Goal: Communication & Community: Ask a question

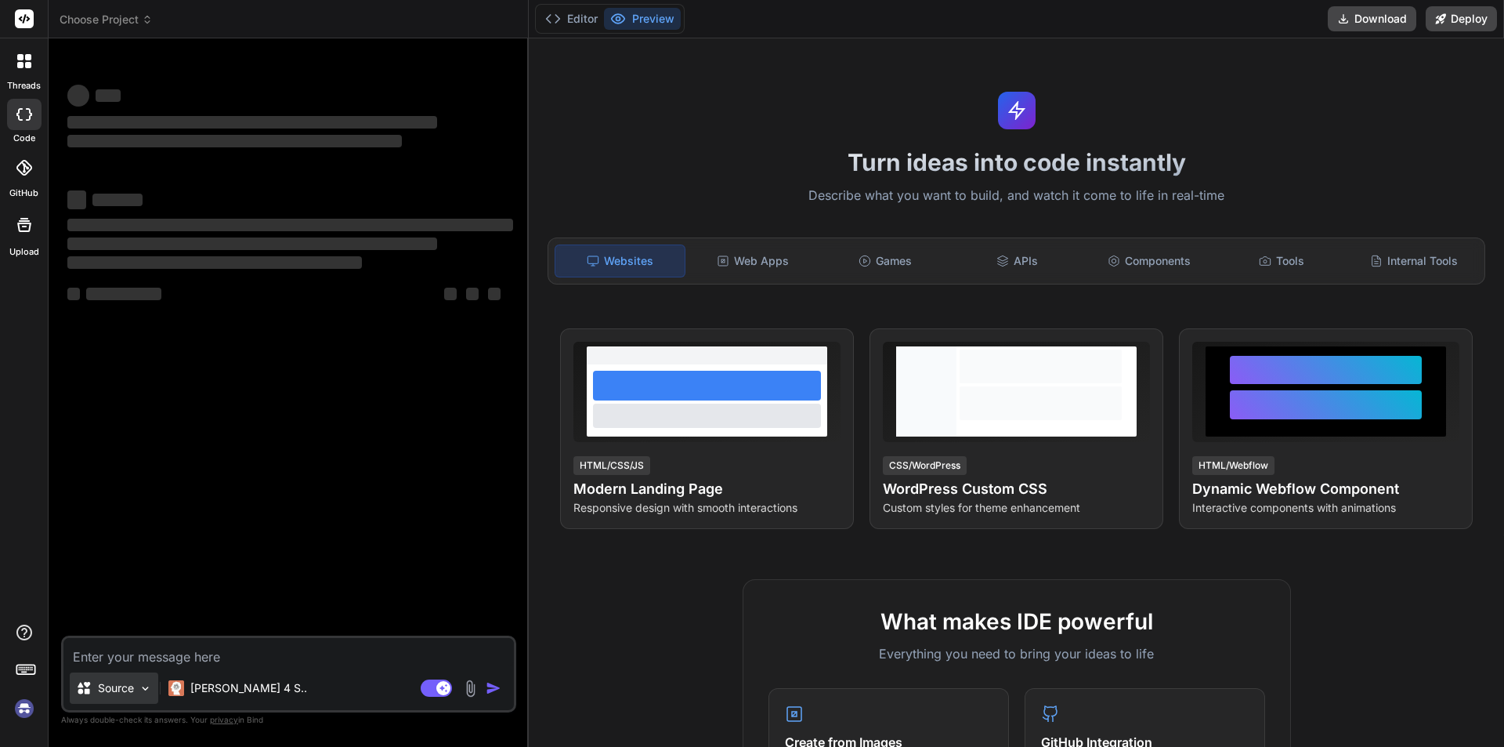
click at [111, 682] on p "Source" at bounding box center [116, 688] width 36 height 16
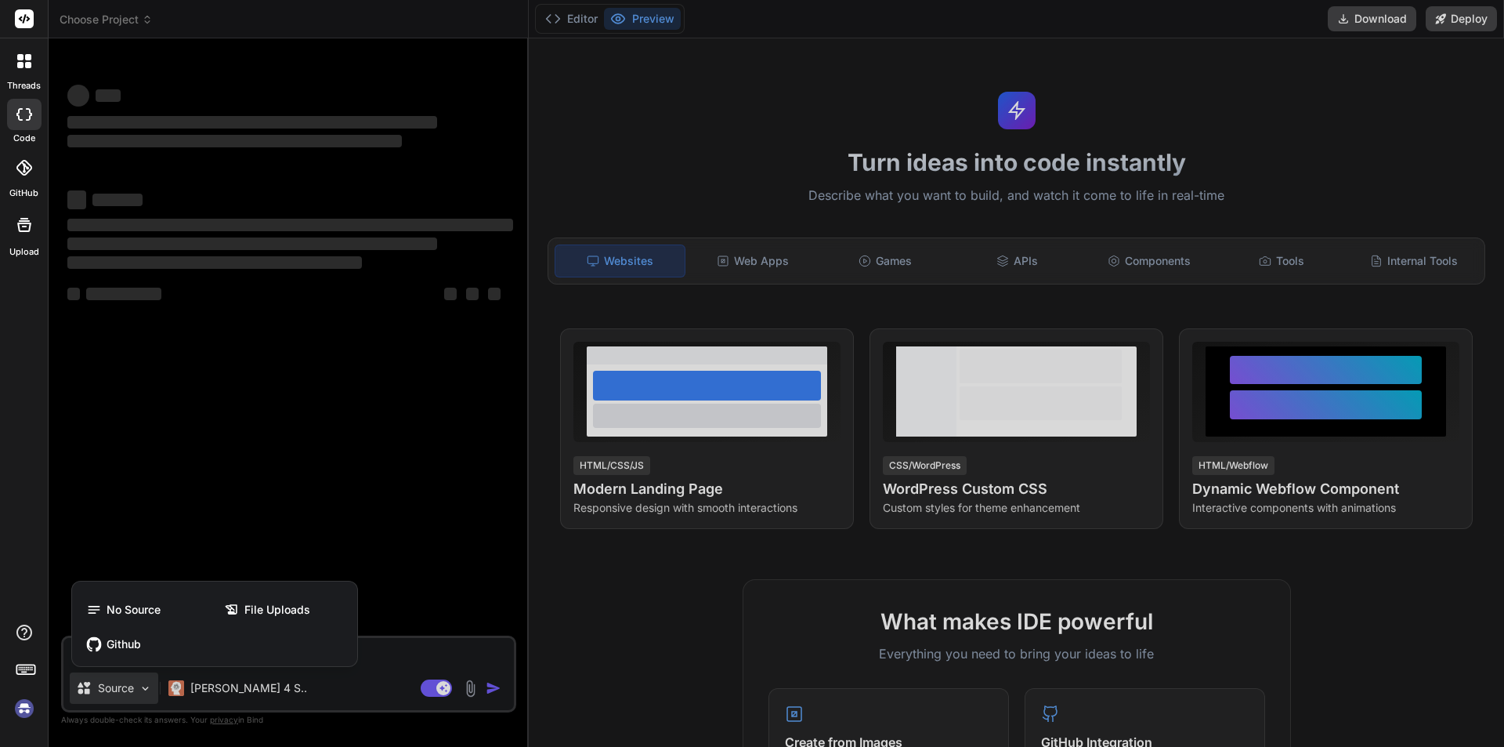
click at [139, 652] on div "Github" at bounding box center [214, 643] width 273 height 31
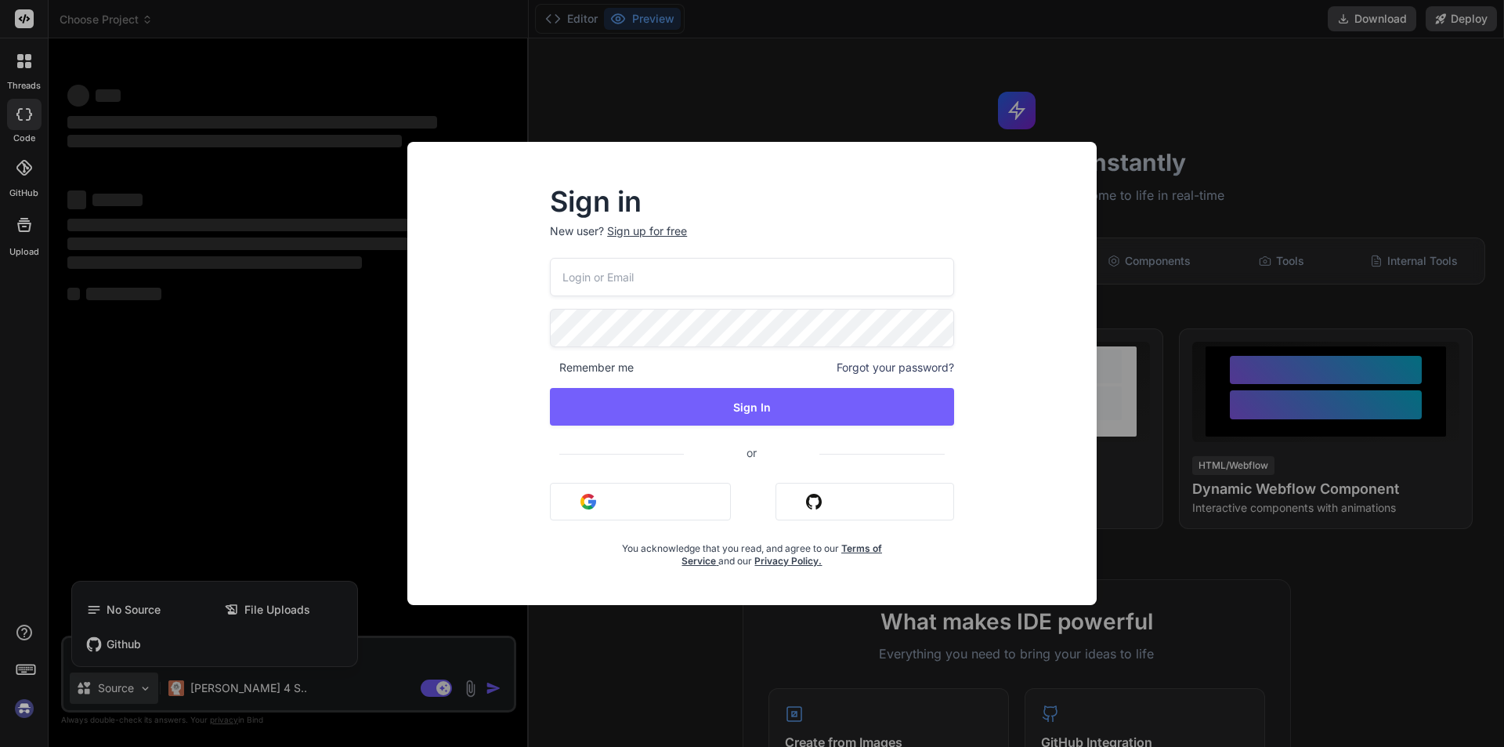
click at [184, 406] on div "Sign in New user? Sign up for free Remember me Forgot your password? Sign In or…" at bounding box center [752, 373] width 1504 height 747
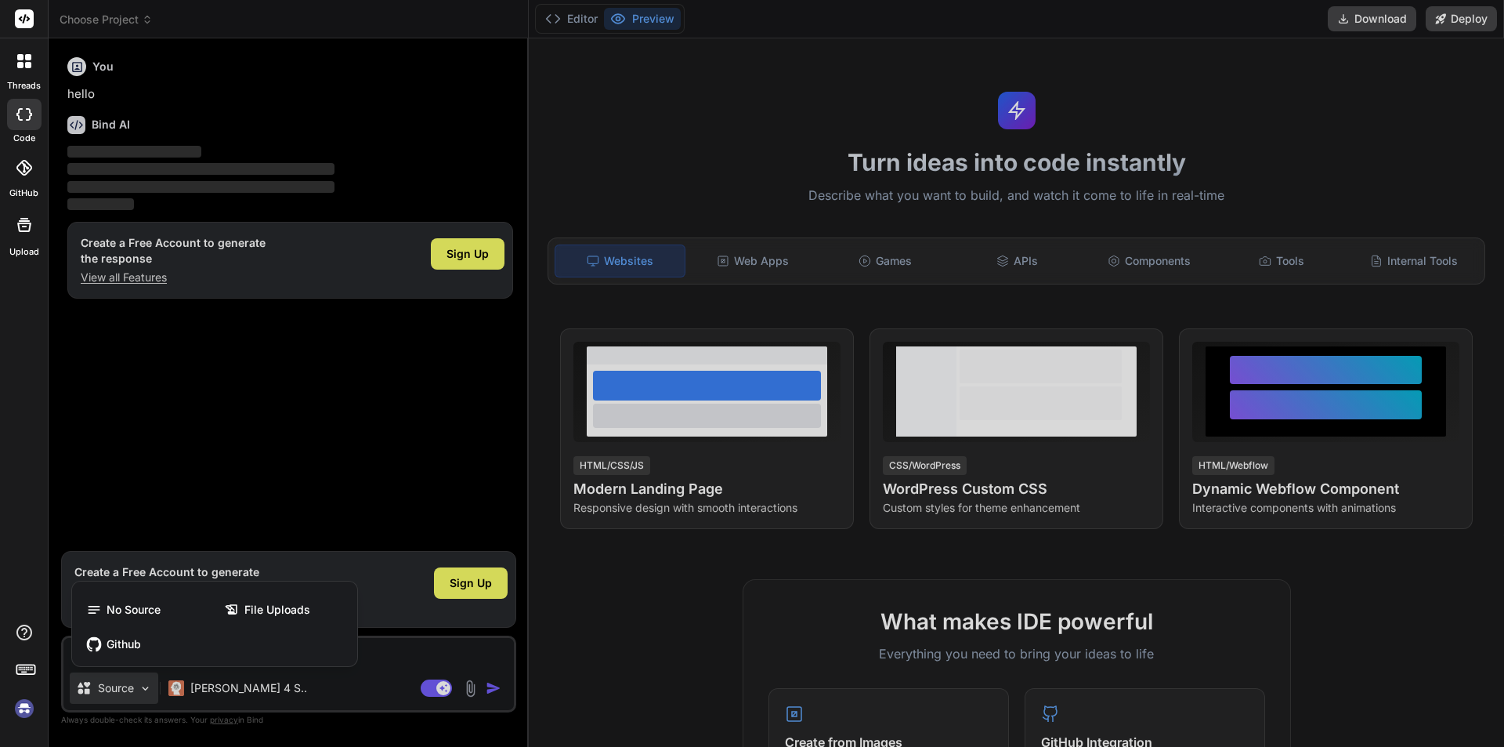
click at [422, 651] on div at bounding box center [752, 373] width 1504 height 747
type textarea "x"
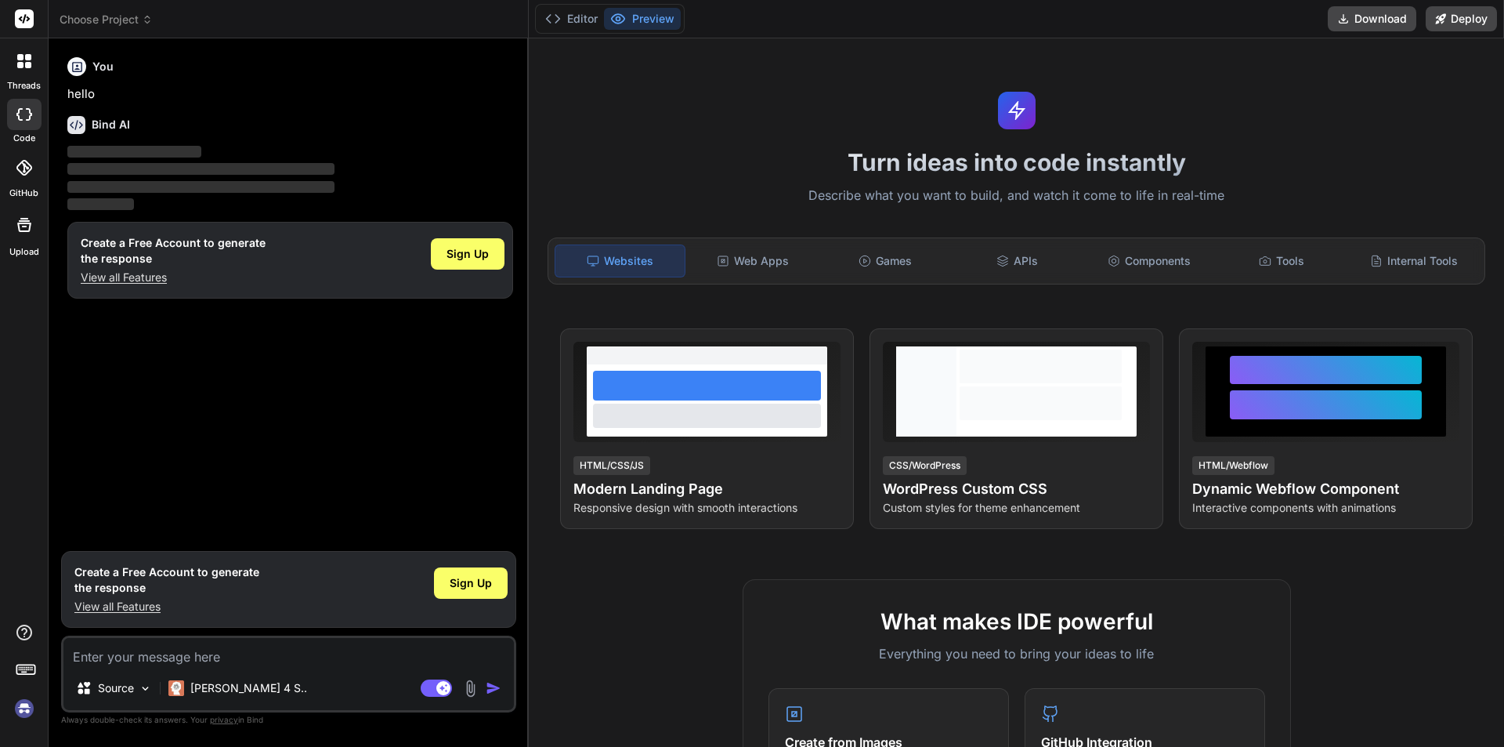
click at [419, 646] on textarea at bounding box center [288, 652] width 451 height 28
type textarea "ws"
type textarea "x"
type textarea "w"
type textarea "x"
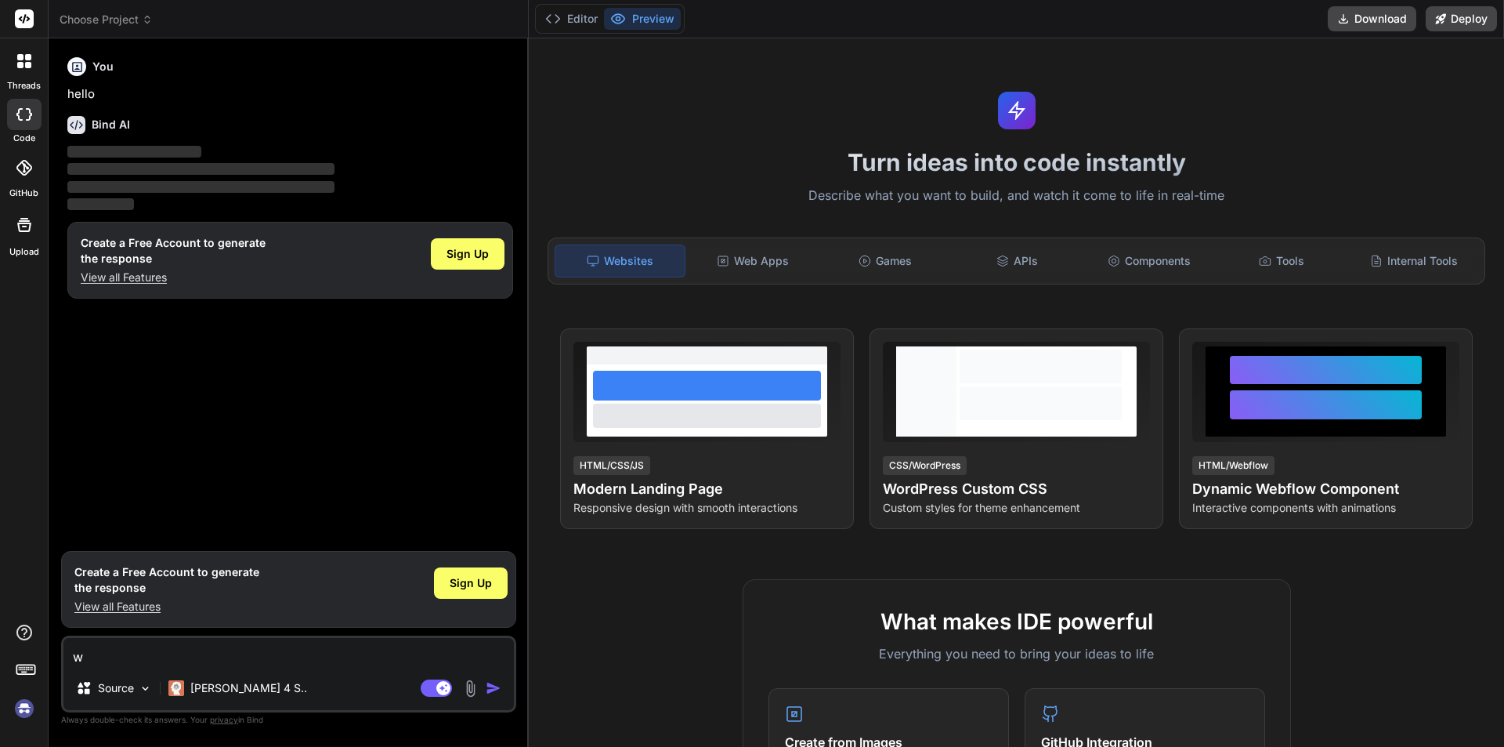
type textarea "wr"
type textarea "x"
type textarea "wri"
type textarea "x"
type textarea "writ"
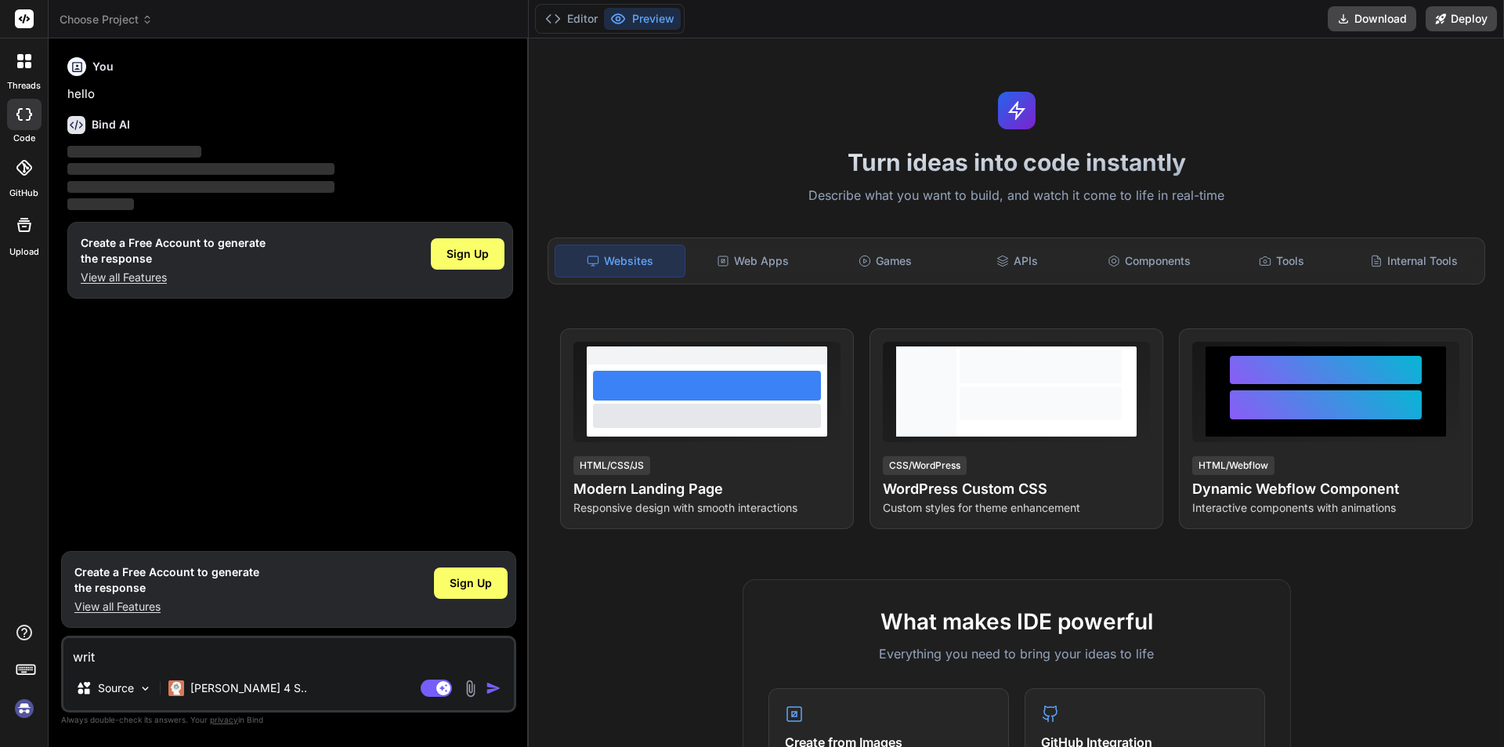
type textarea "x"
type textarea "write"
type textarea "x"
type textarea "write"
type textarea "x"
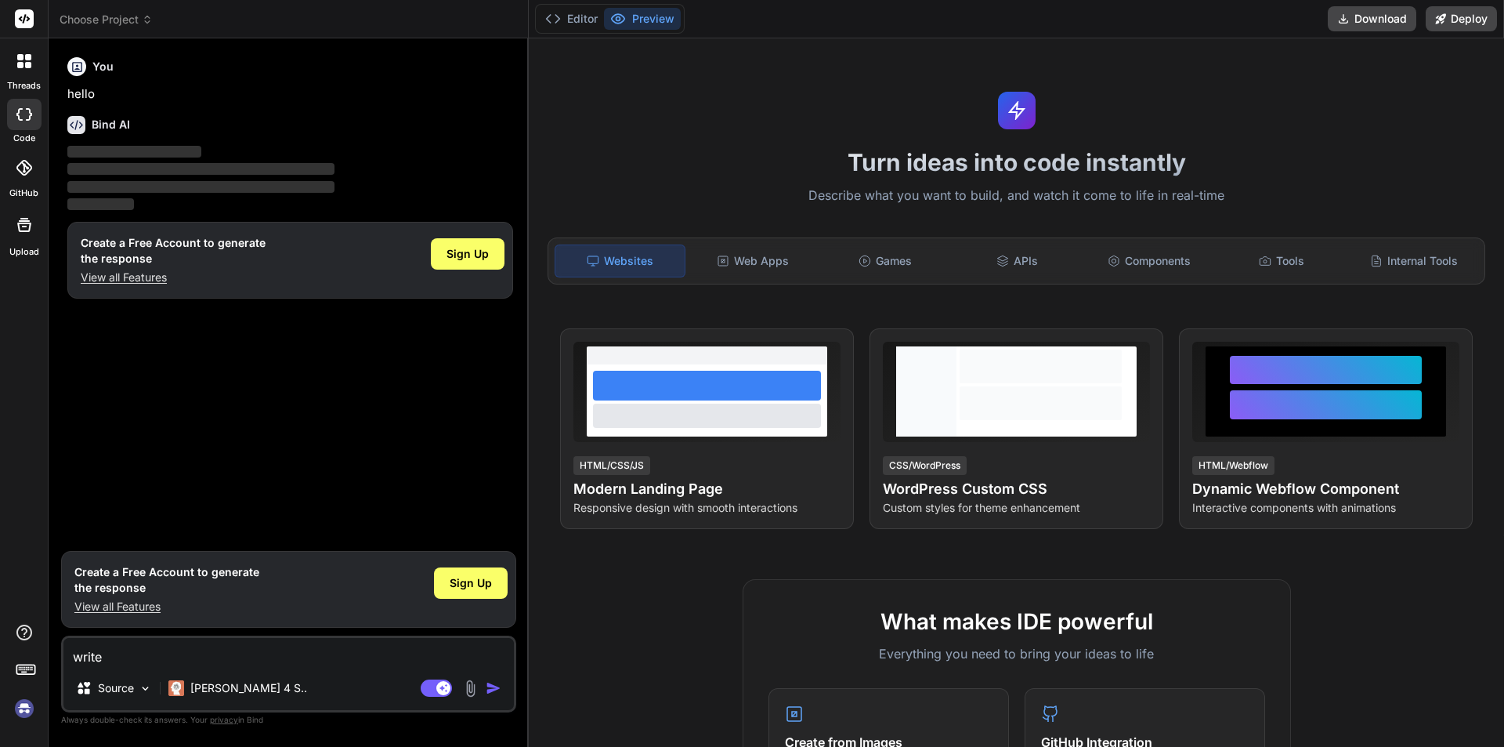
type textarea "write a"
type textarea "x"
type textarea "write a"
type textarea "x"
type textarea "write a e"
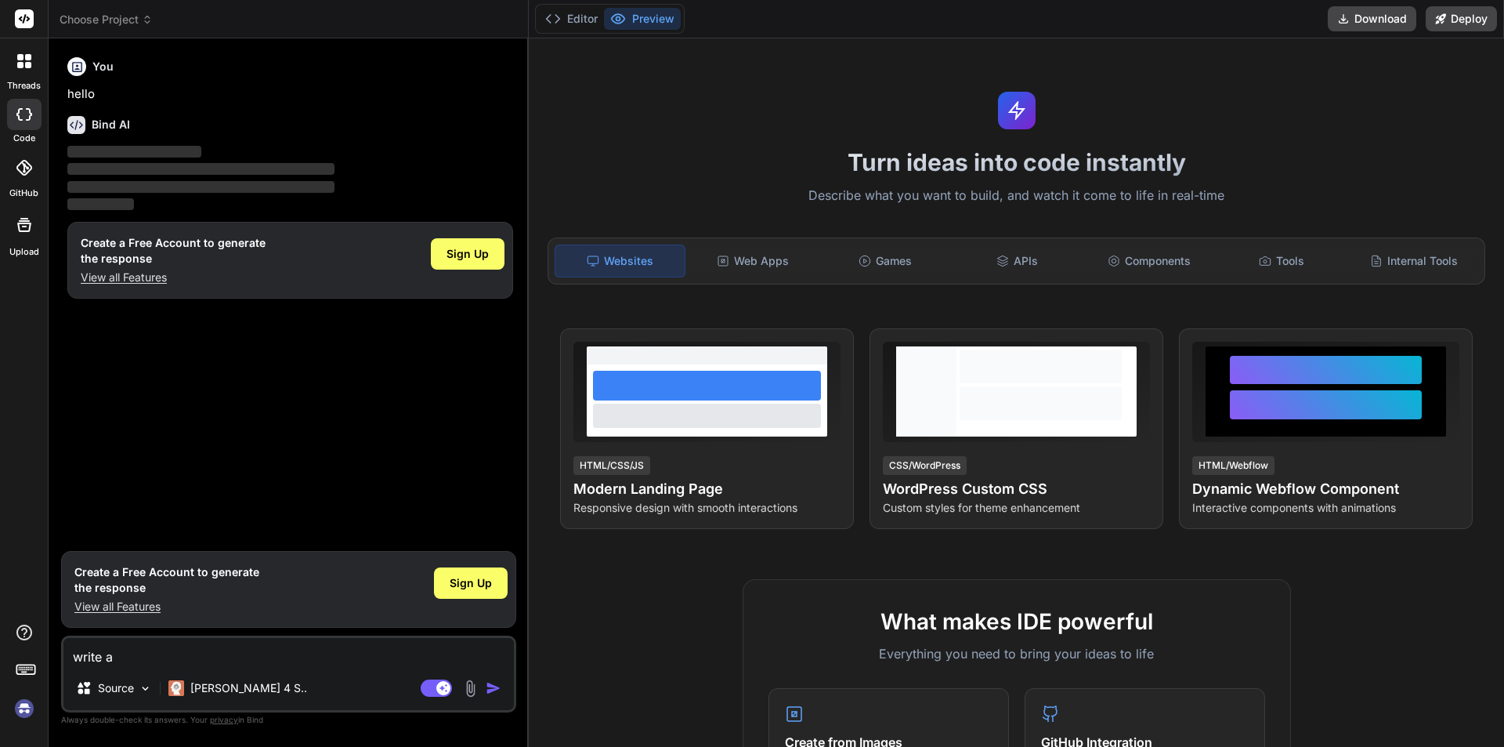
type textarea "x"
type textarea "write a em"
type textarea "x"
type textarea "write a ema"
type textarea "x"
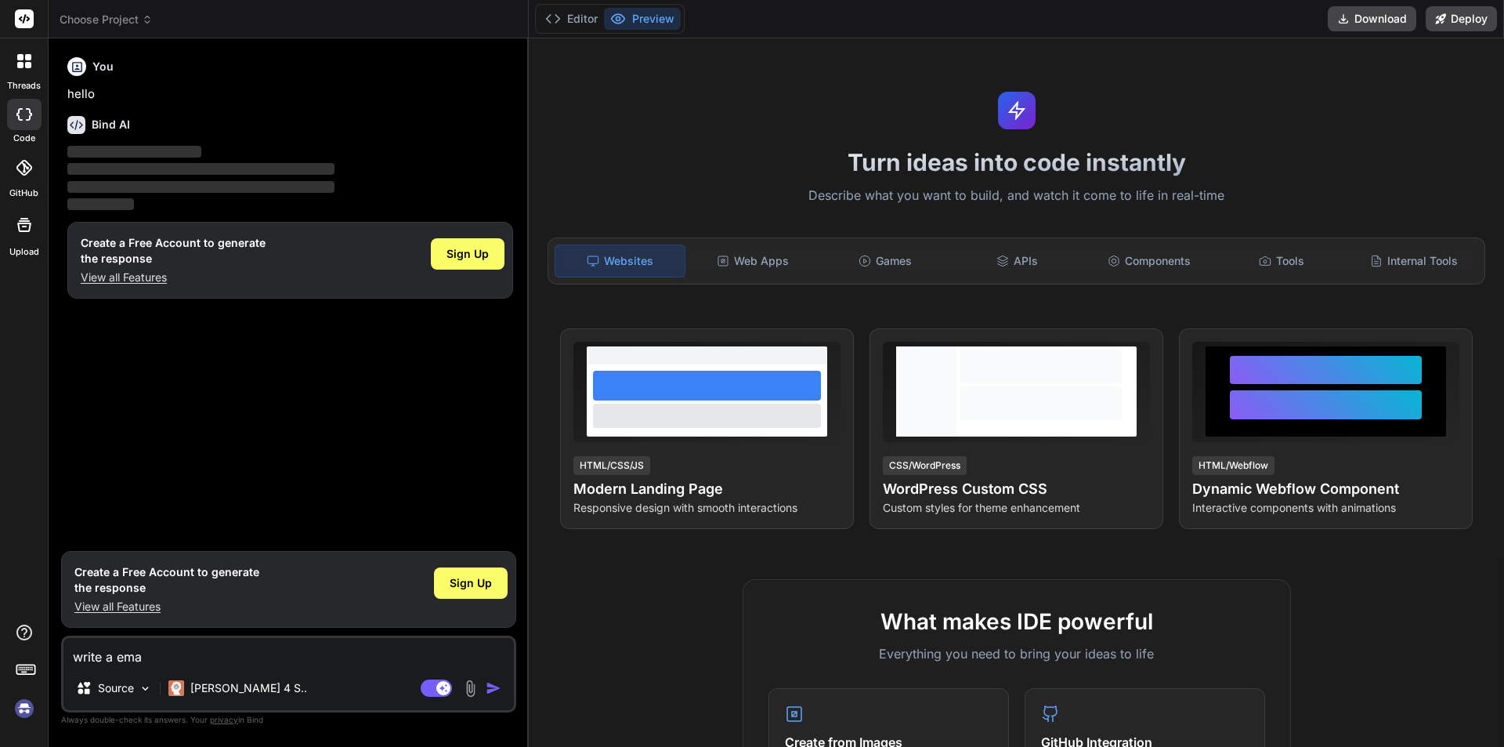
type textarea "write a emai"
type textarea "x"
type textarea "write a email"
type textarea "x"
type textarea "write a email"
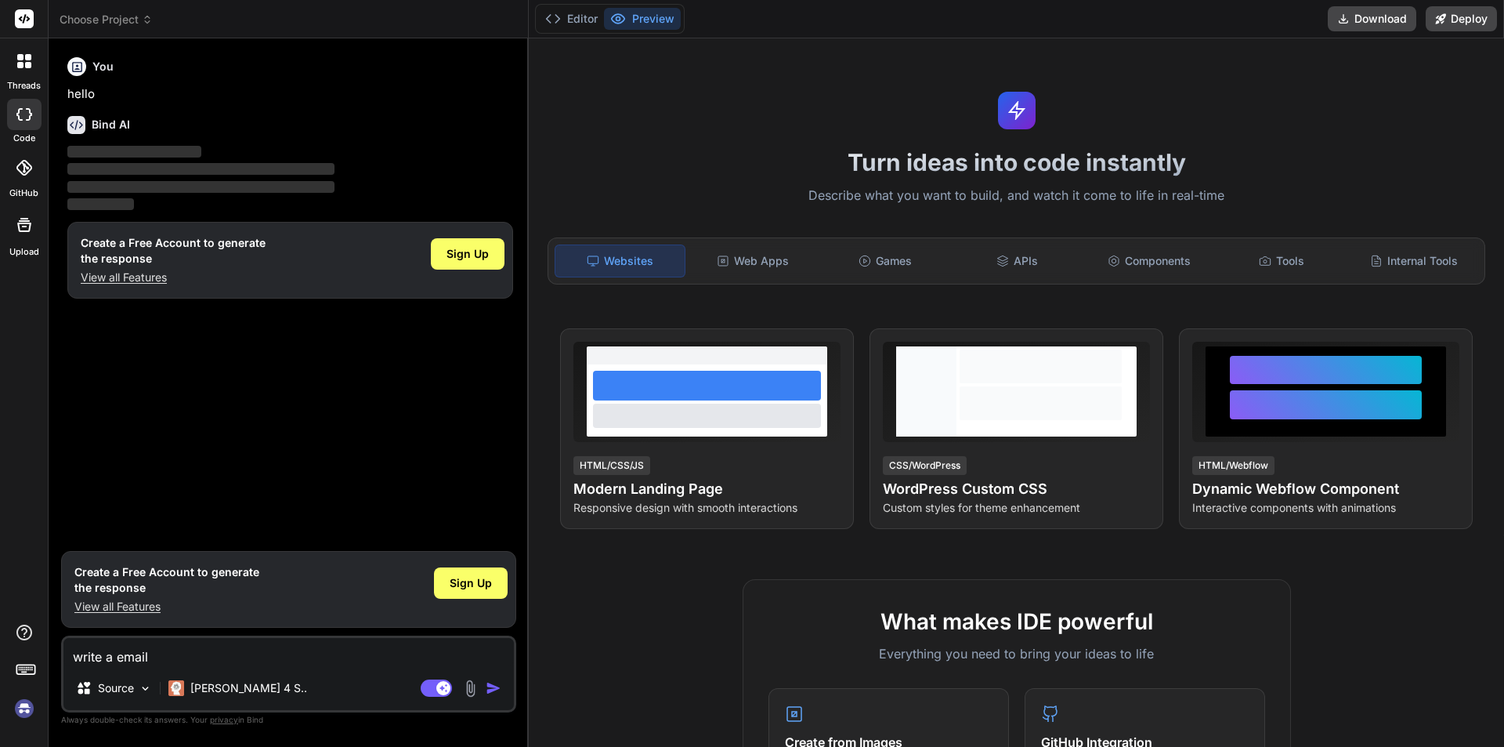
type textarea "x"
type textarea "write a email f"
type textarea "x"
type textarea "write a email fo"
type textarea "x"
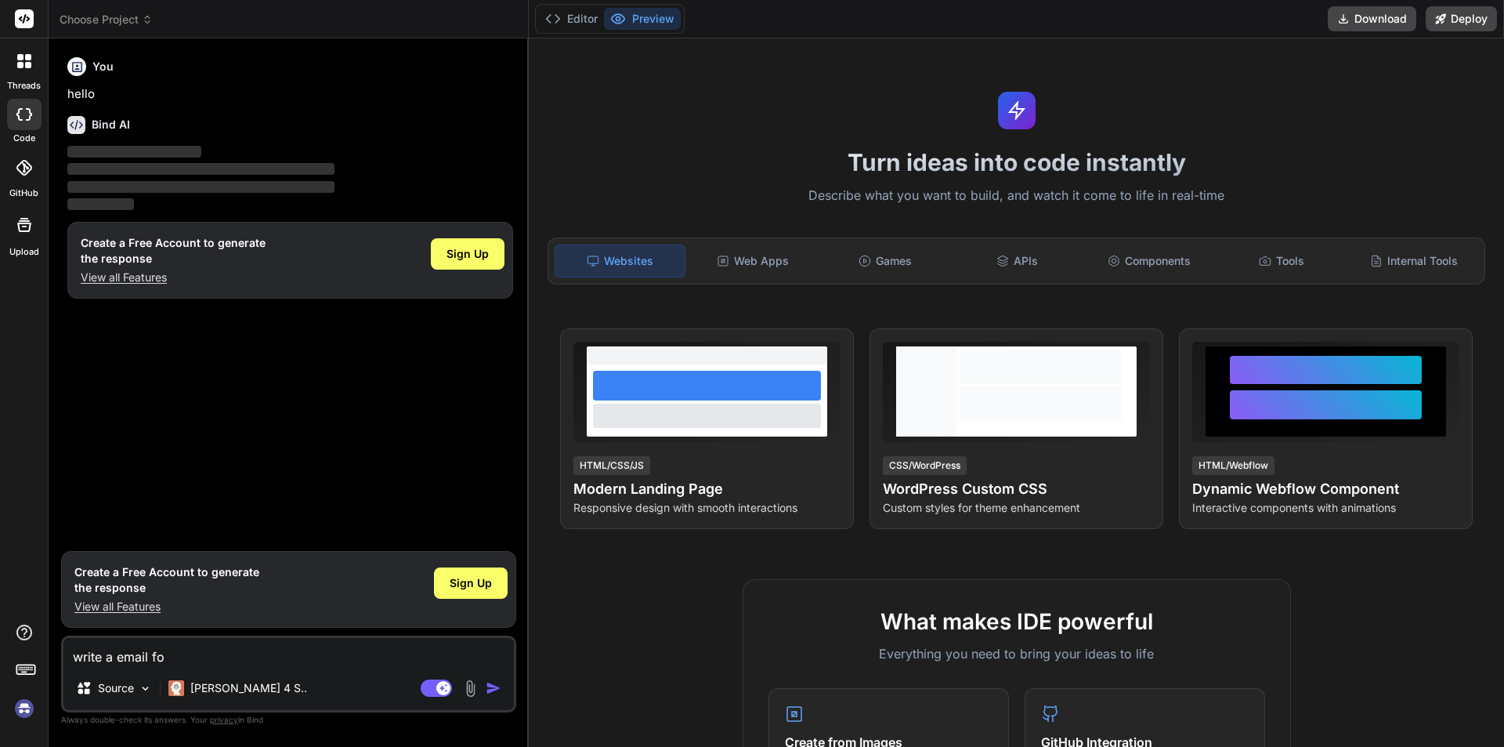
type textarea "write a email for"
type textarea "x"
type textarea "write a email for"
type textarea "x"
type textarea "write a email for b"
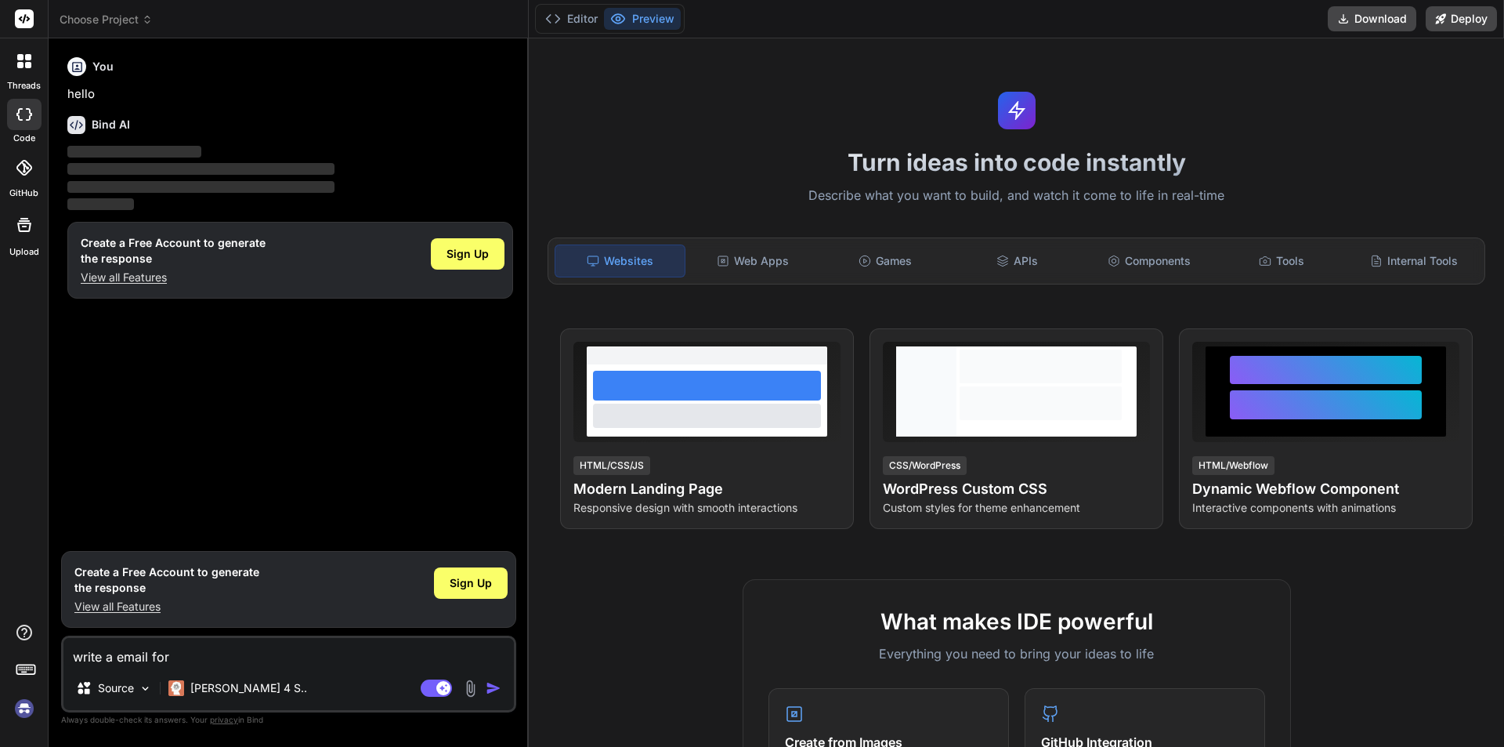
type textarea "x"
type textarea "write a email for ba"
type textarea "x"
type textarea "write a email for bac"
type textarea "x"
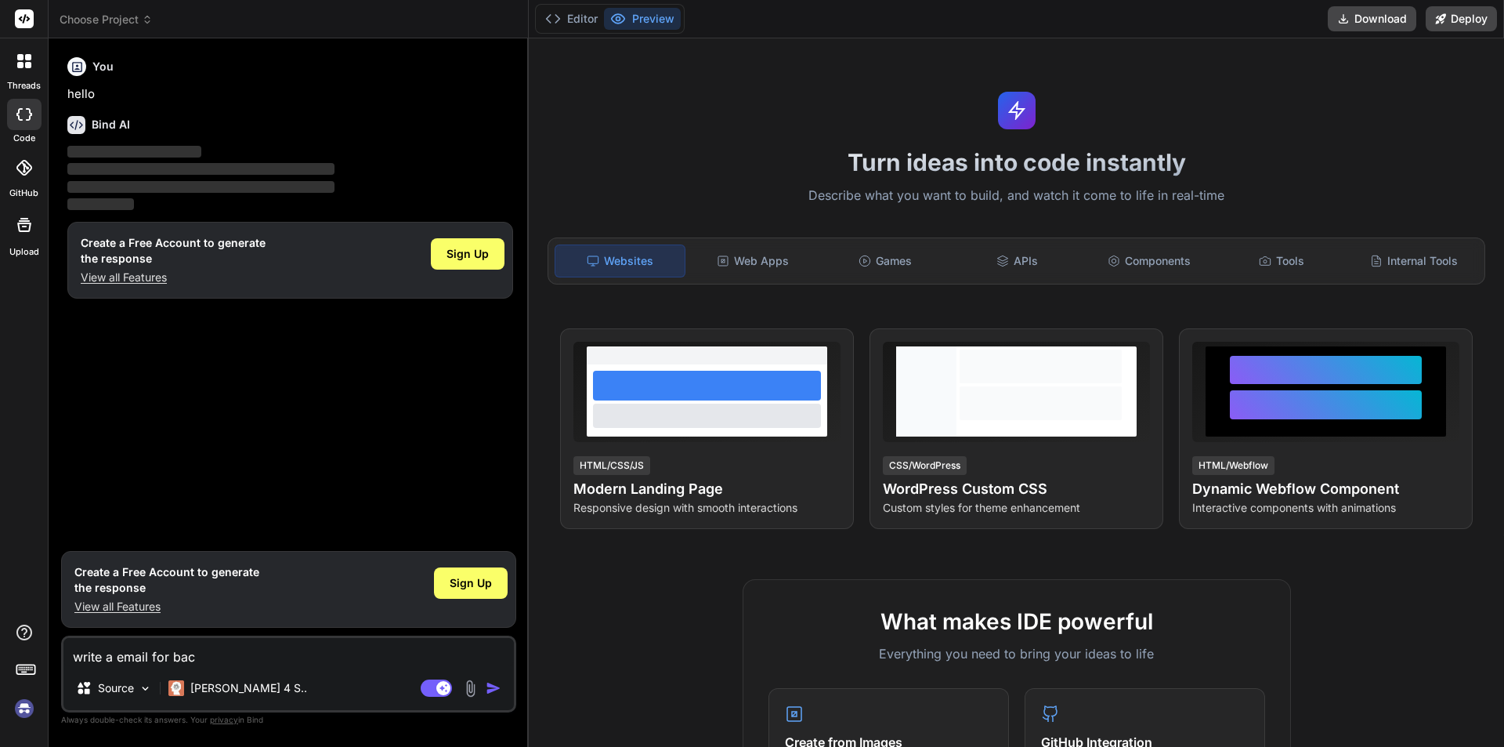
type textarea "write a email for back"
type textarea "x"
type textarea "write a email for backt"
type textarea "x"
type textarea "write a email for backte"
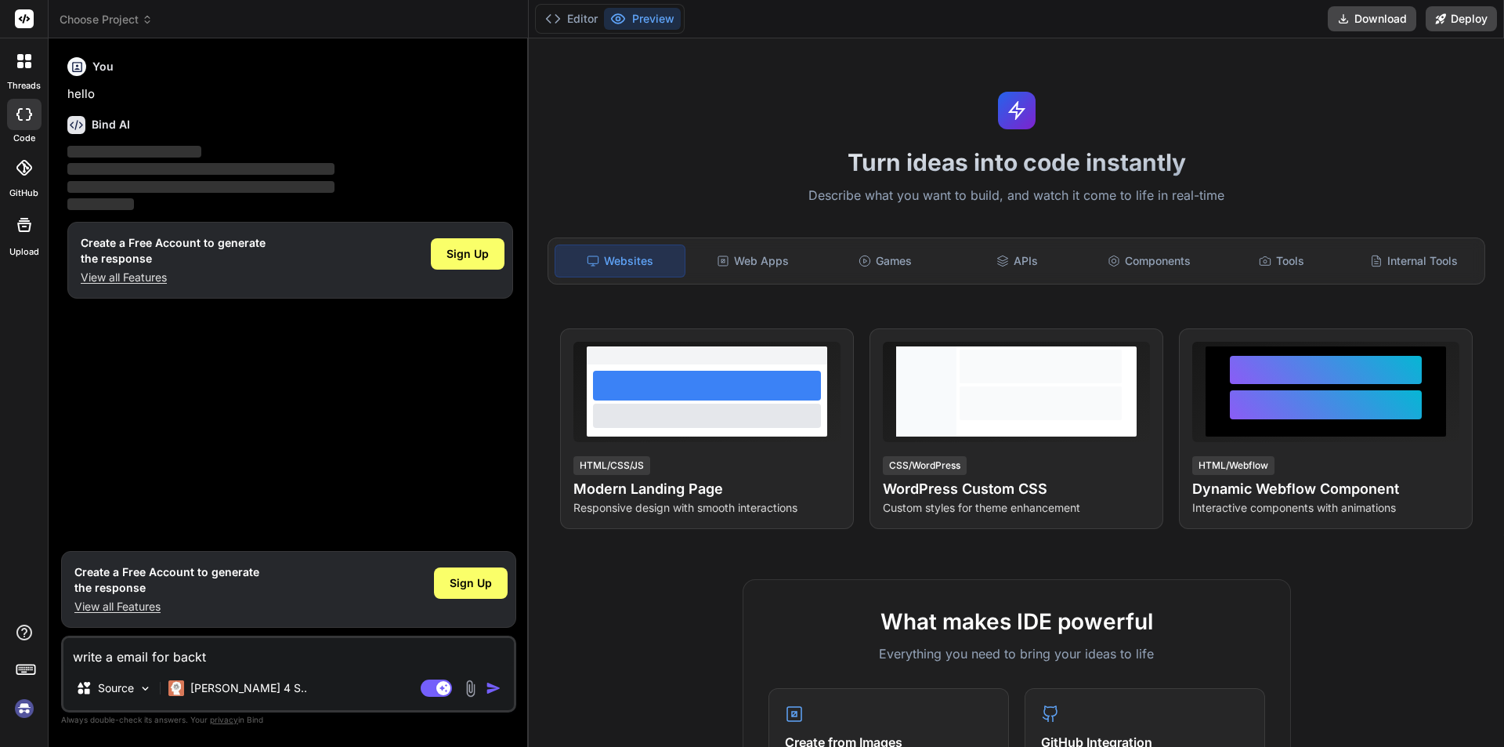
type textarea "x"
type textarea "write a email for backt"
type textarea "x"
type textarea "write a email for back"
type textarea "x"
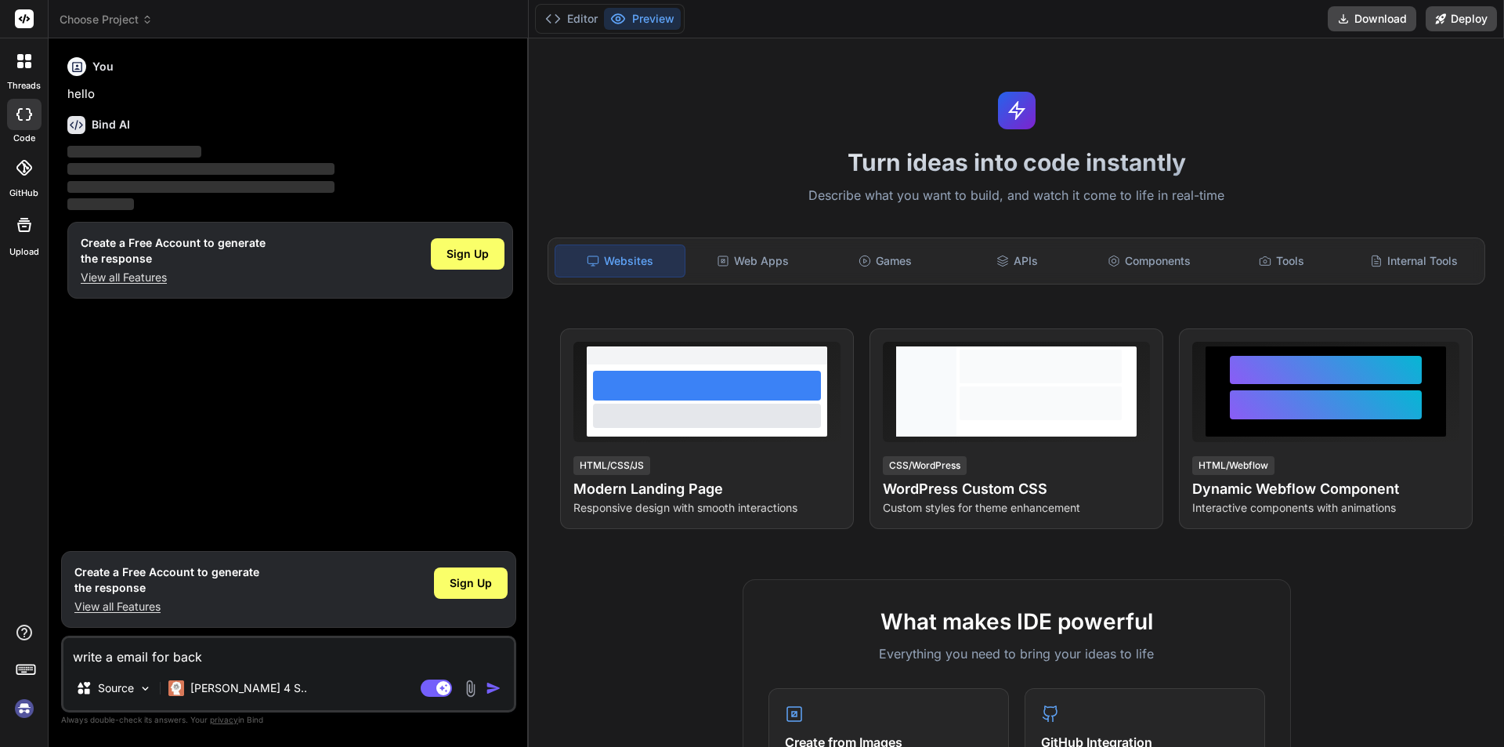
type textarea "write a email for [PERSON_NAME]"
type textarea "x"
type textarea "write a email for [PERSON_NAME]"
type textarea "x"
type textarea "write a email for backend"
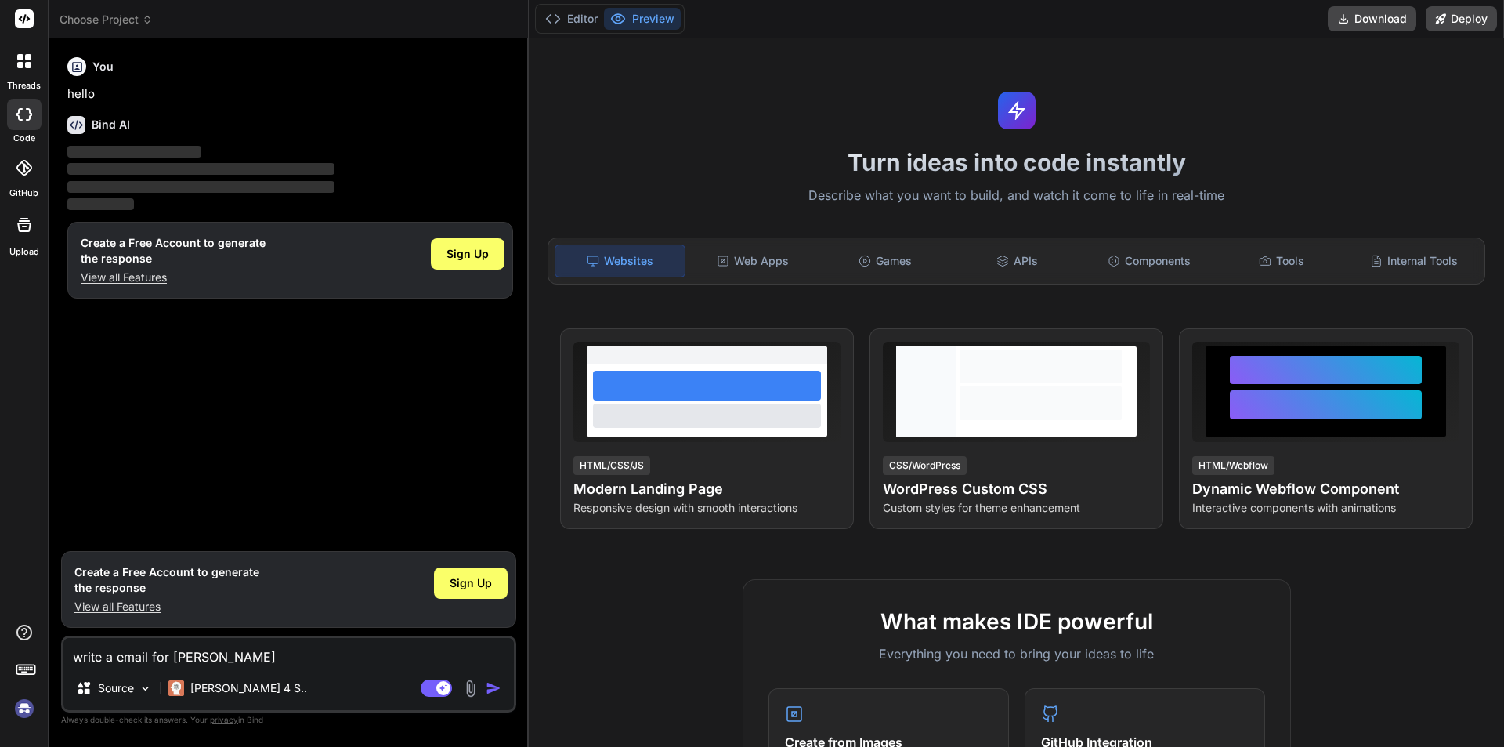
type textarea "x"
type textarea "write a email for backend"
type textarea "x"
type textarea "write a email for backend t"
type textarea "x"
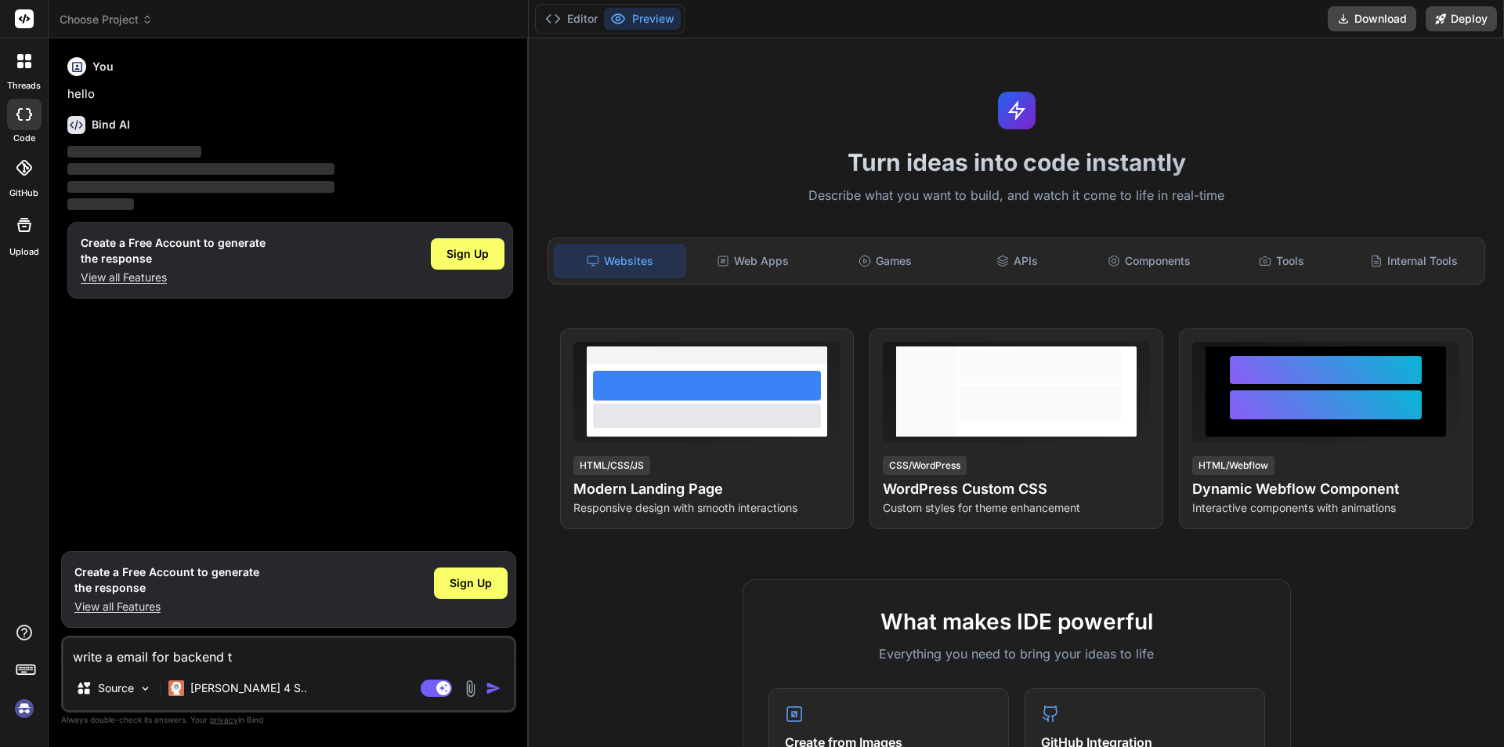
type textarea "write a email for backend te"
type textarea "x"
type textarea "write a email for backend tea"
type textarea "x"
type textarea "write a email for backend team"
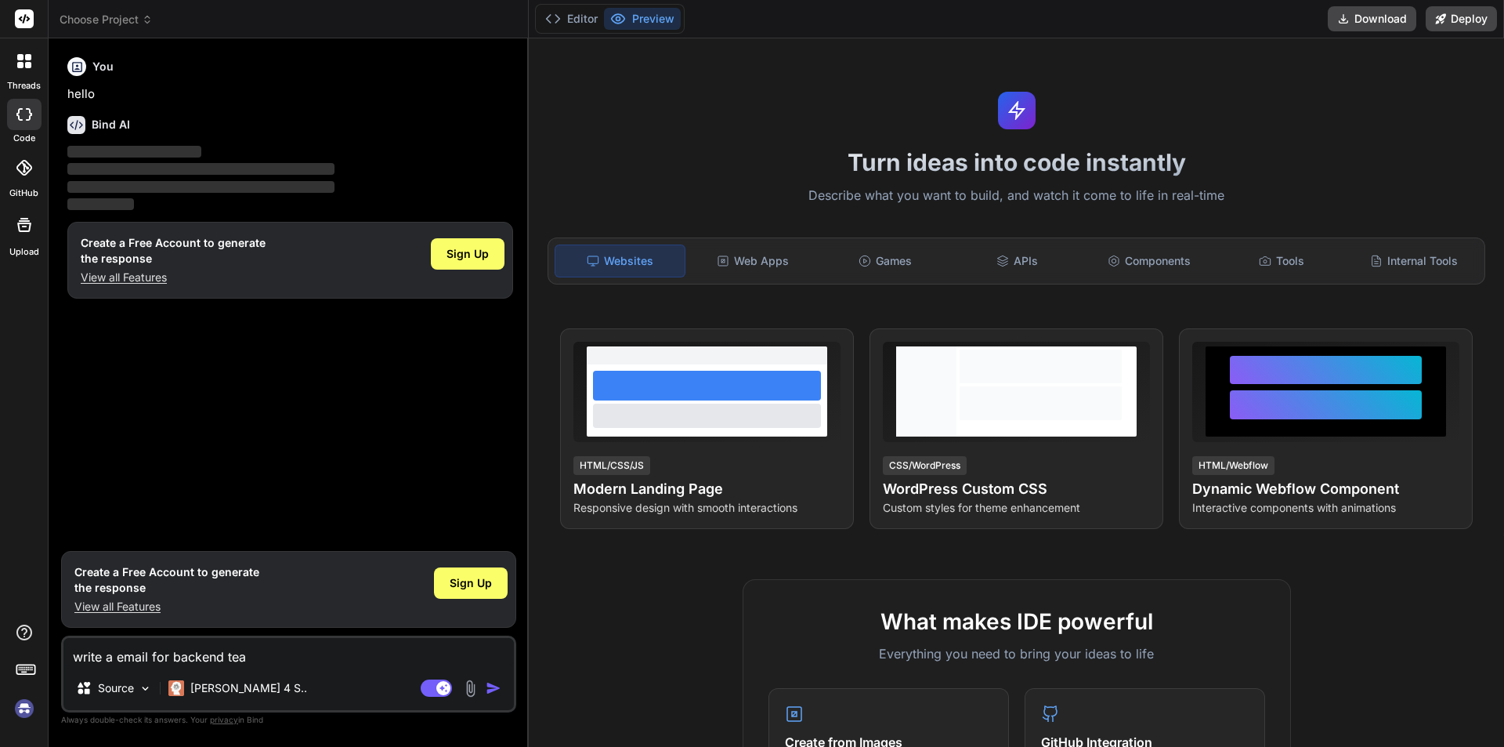
type textarea "x"
type textarea "write a email for backend team,"
type textarea "x"
type textarea "write a email for backend team,w"
type textarea "x"
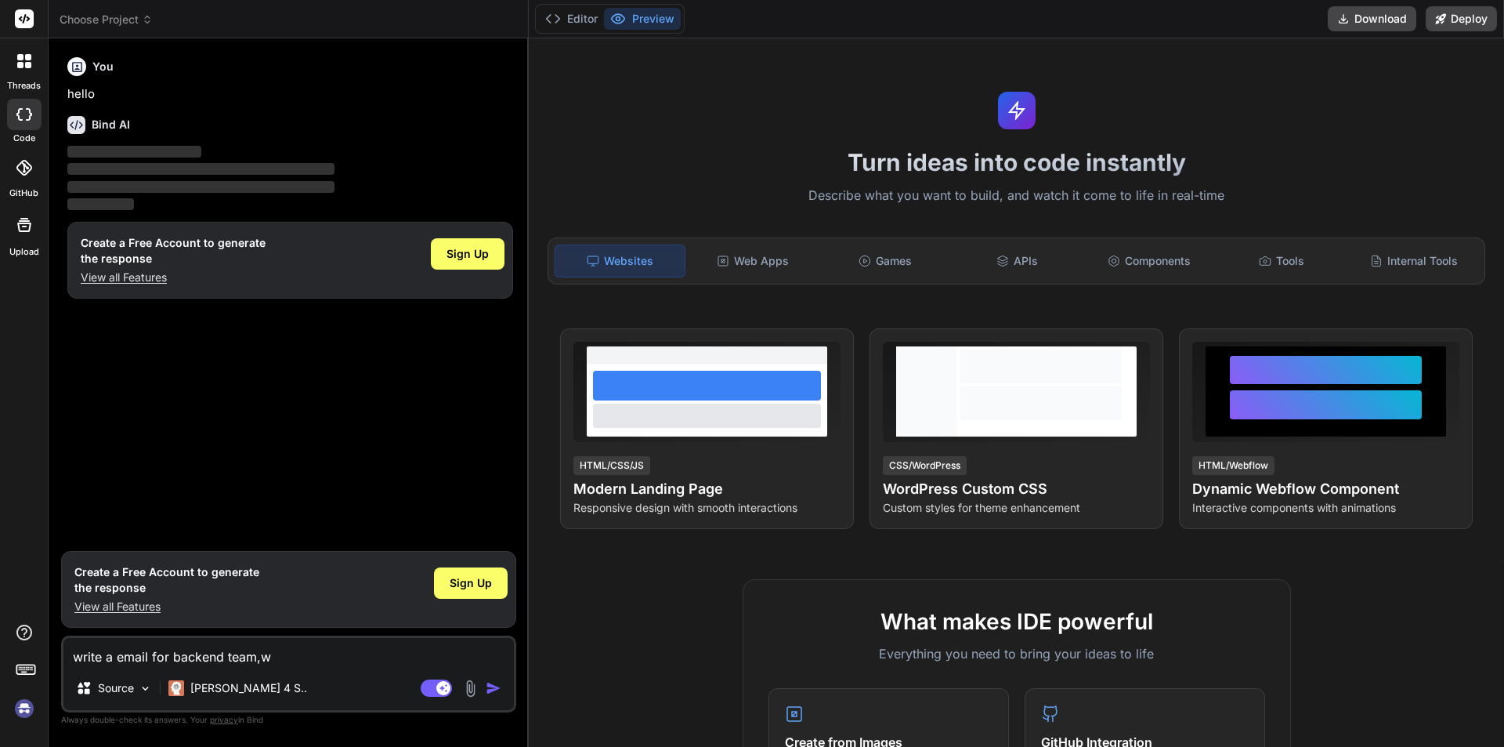
type textarea "write a email for backend team,wi"
type textarea "x"
type textarea "write a email for backend team,wit"
type textarea "x"
type textarea "write a email for backend team,with"
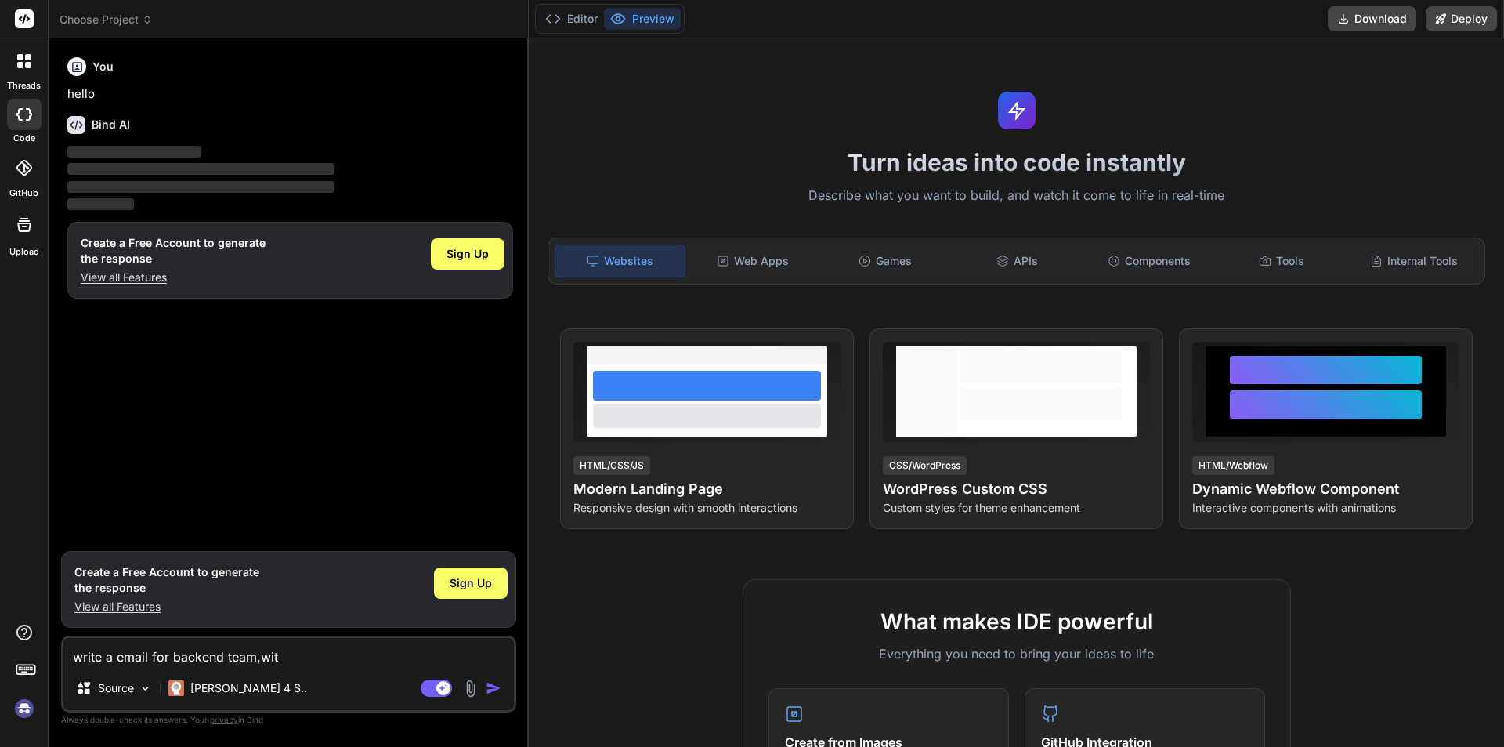
type textarea "x"
type textarea "write a email for backend team,with"
type textarea "x"
type textarea "write a email for backend team,with p"
type textarea "x"
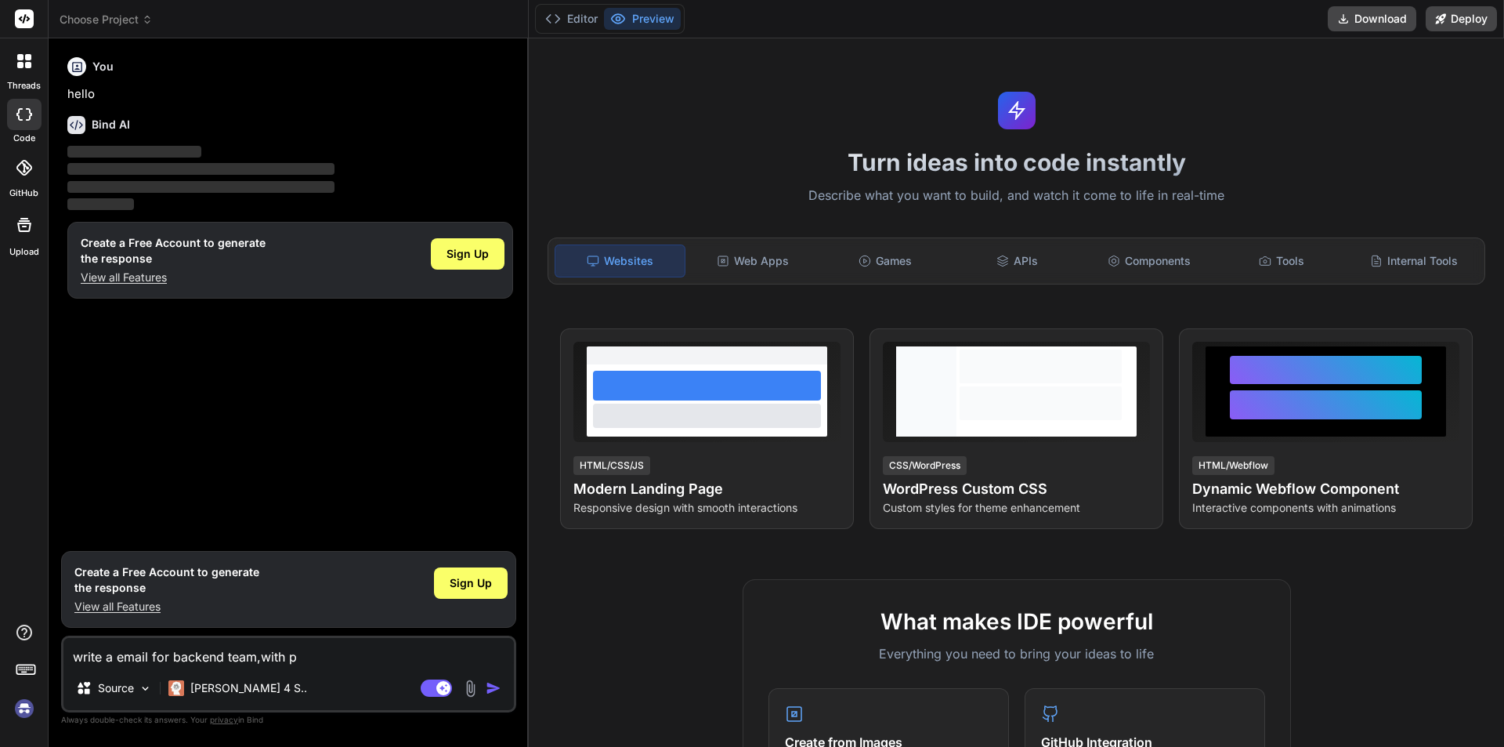
type textarea "write a email for backend team,with pm"
type textarea "x"
type textarea "write a email for backend team,with pm"
type textarea "x"
type textarea "write a email for backend team,with pm"
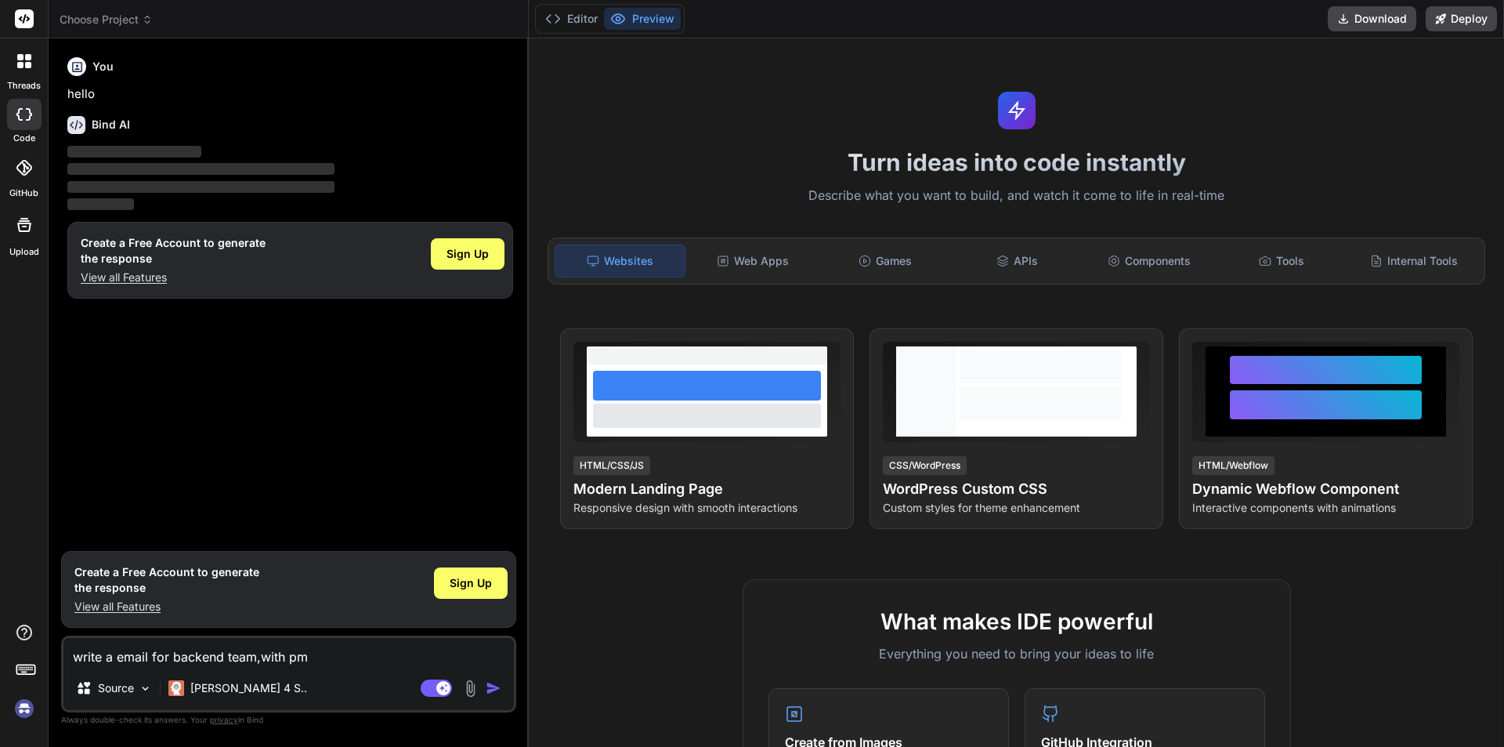
type textarea "x"
type textarea "write a email for backend team,with p"
type textarea "x"
type textarea "write a email for backend team,with po"
type textarea "x"
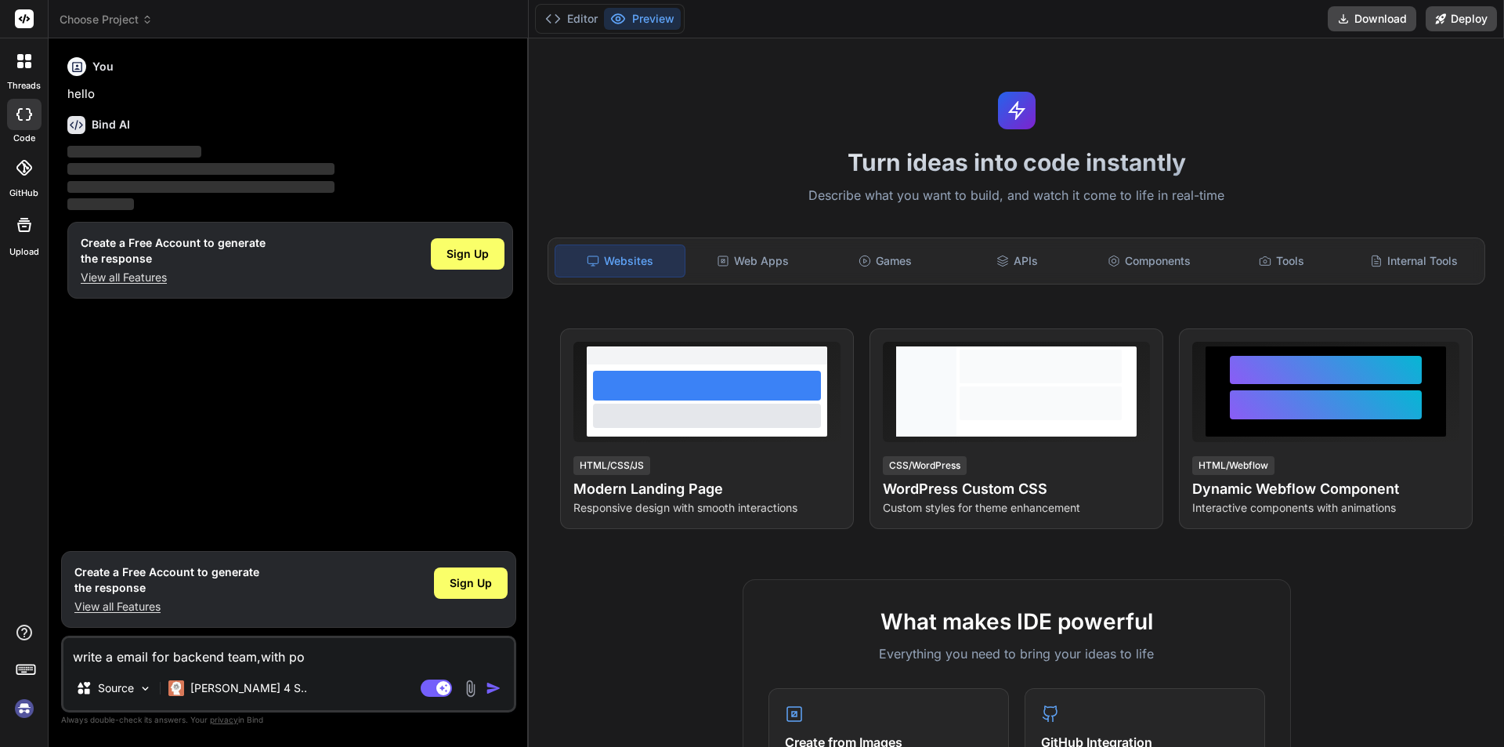
type textarea "write a email for backend team,with por"
type textarea "x"
type textarea "write a email for backend team,with porj"
type textarea "x"
type textarea "write a email for backend team,with por"
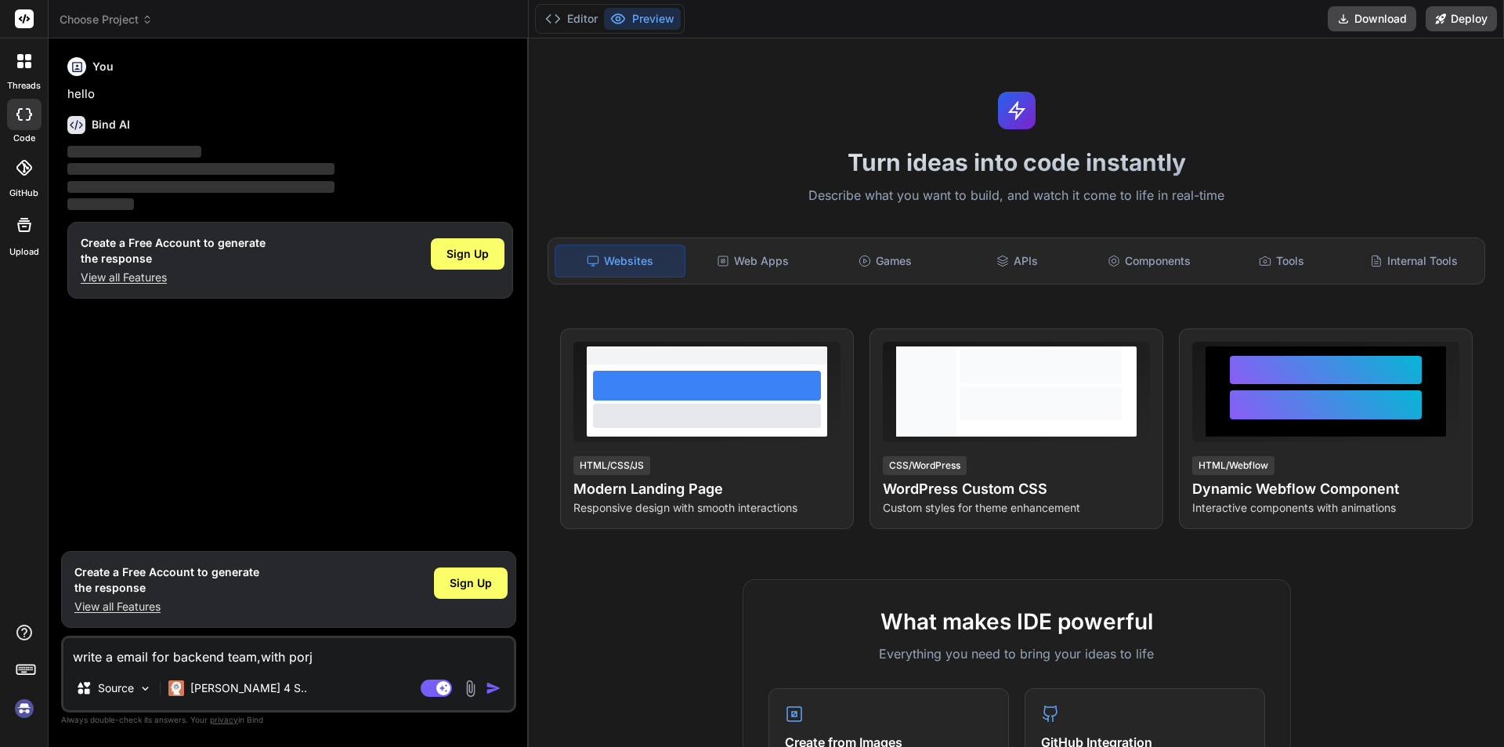
type textarea "x"
type textarea "write a email for backend team,with po"
type textarea "x"
type textarea "write a email for backend team,with p"
type textarea "x"
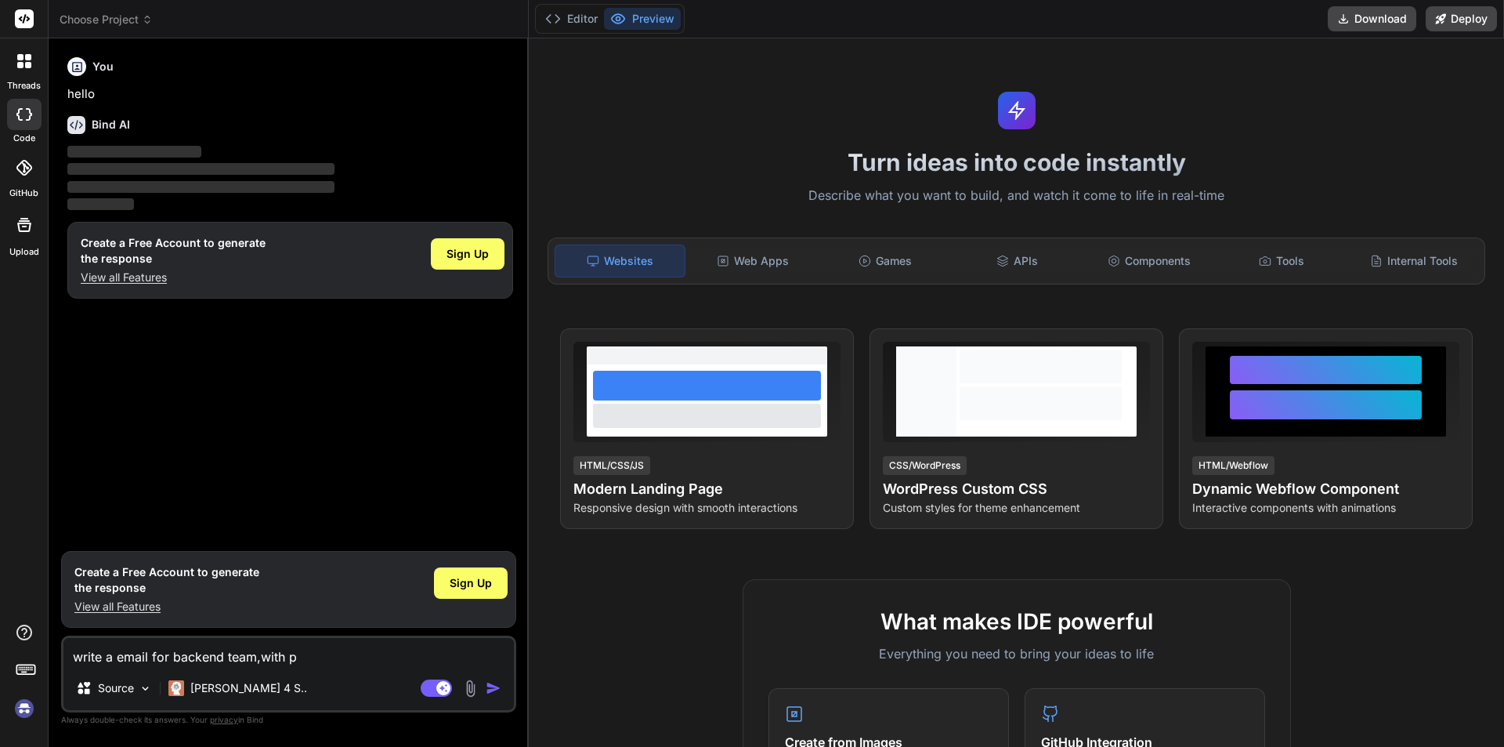
type textarea "write a email for backend team,with pr"
type textarea "x"
type textarea "write a email for backend team,with pro"
type textarea "x"
type textarea "write a email for backend team,with proj"
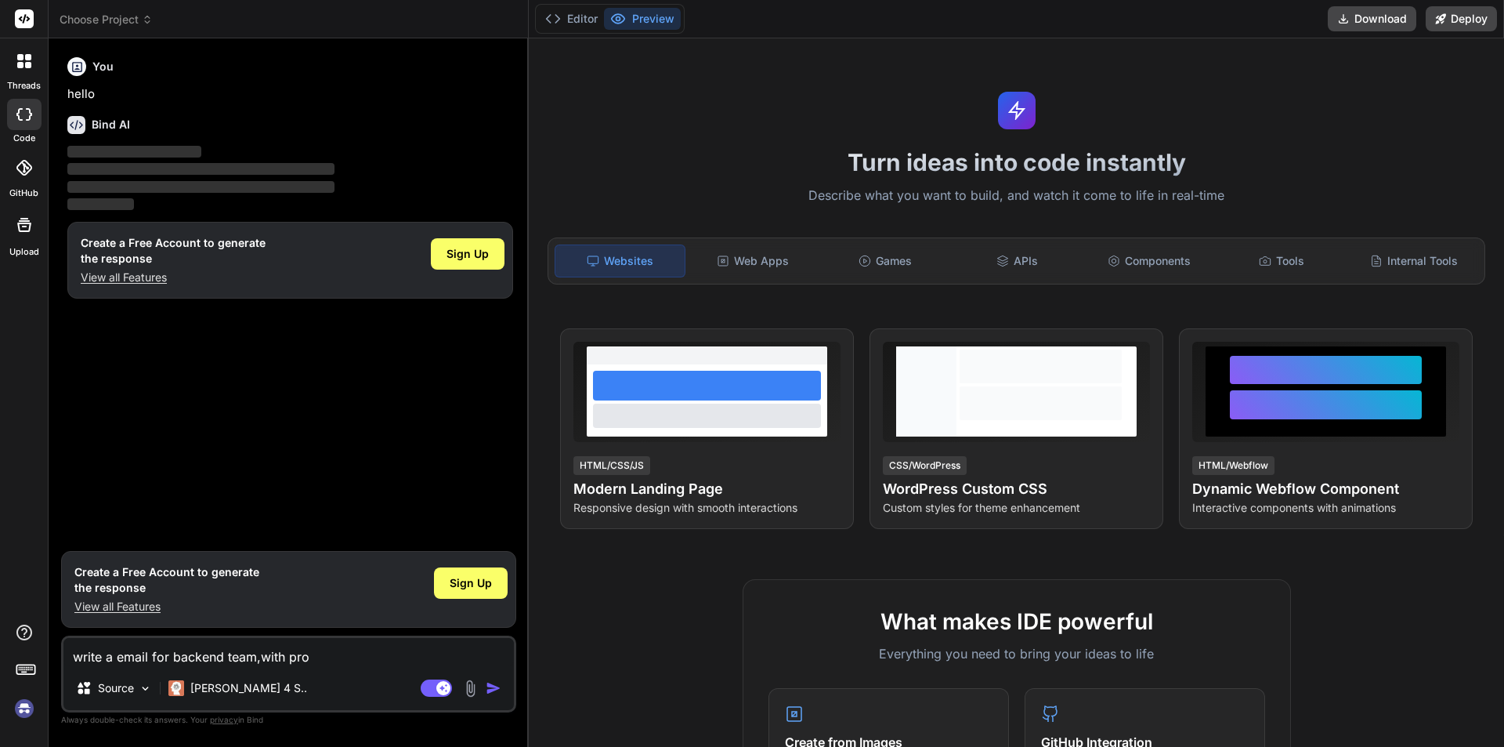
type textarea "x"
type textarea "write a email for backend team,with proje"
type textarea "x"
type textarea "write a email for backend team,with projec"
type textarea "x"
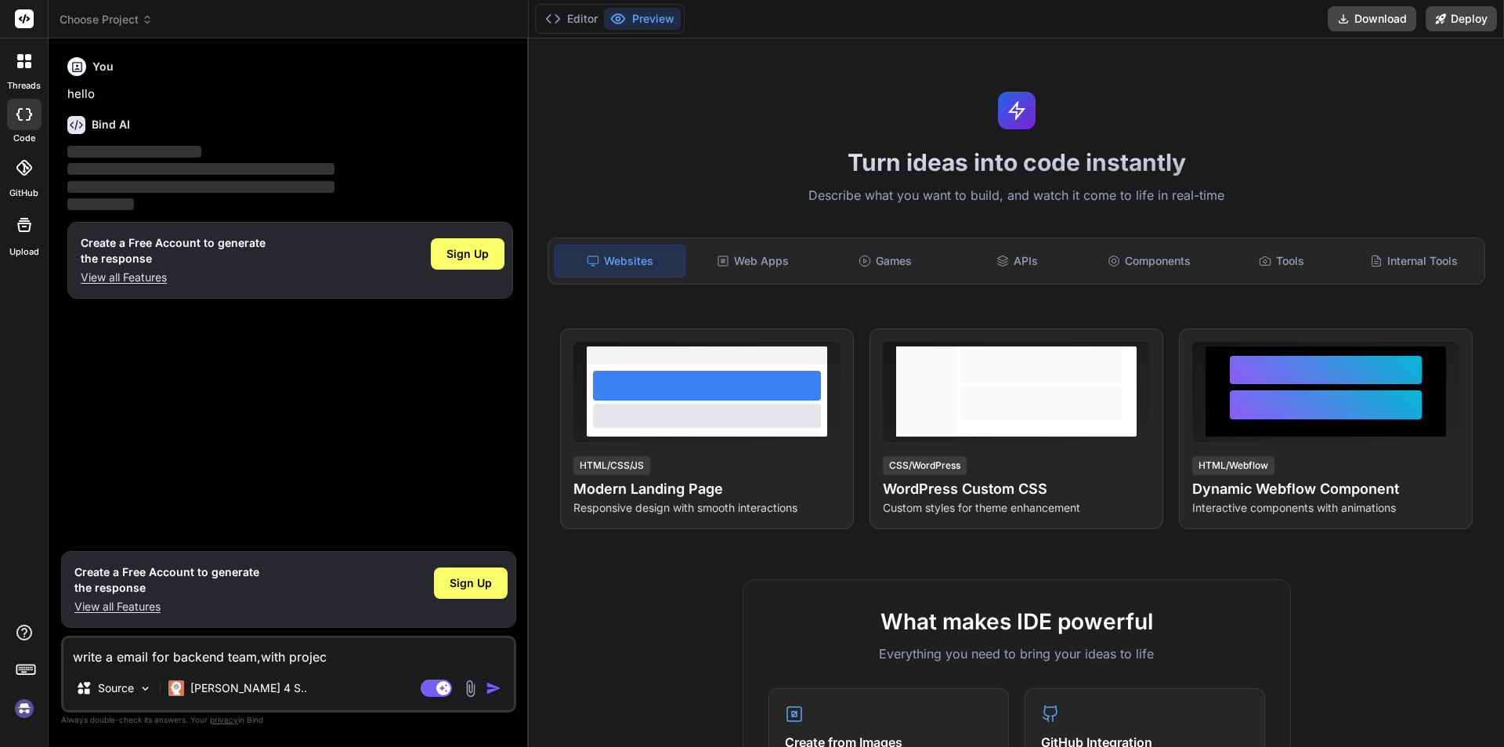
type textarea "write a email for backend team,with project"
type textarea "x"
type textarea "write a email for backend team,with project"
type textarea "x"
type textarea "write a email for backend team,with project m"
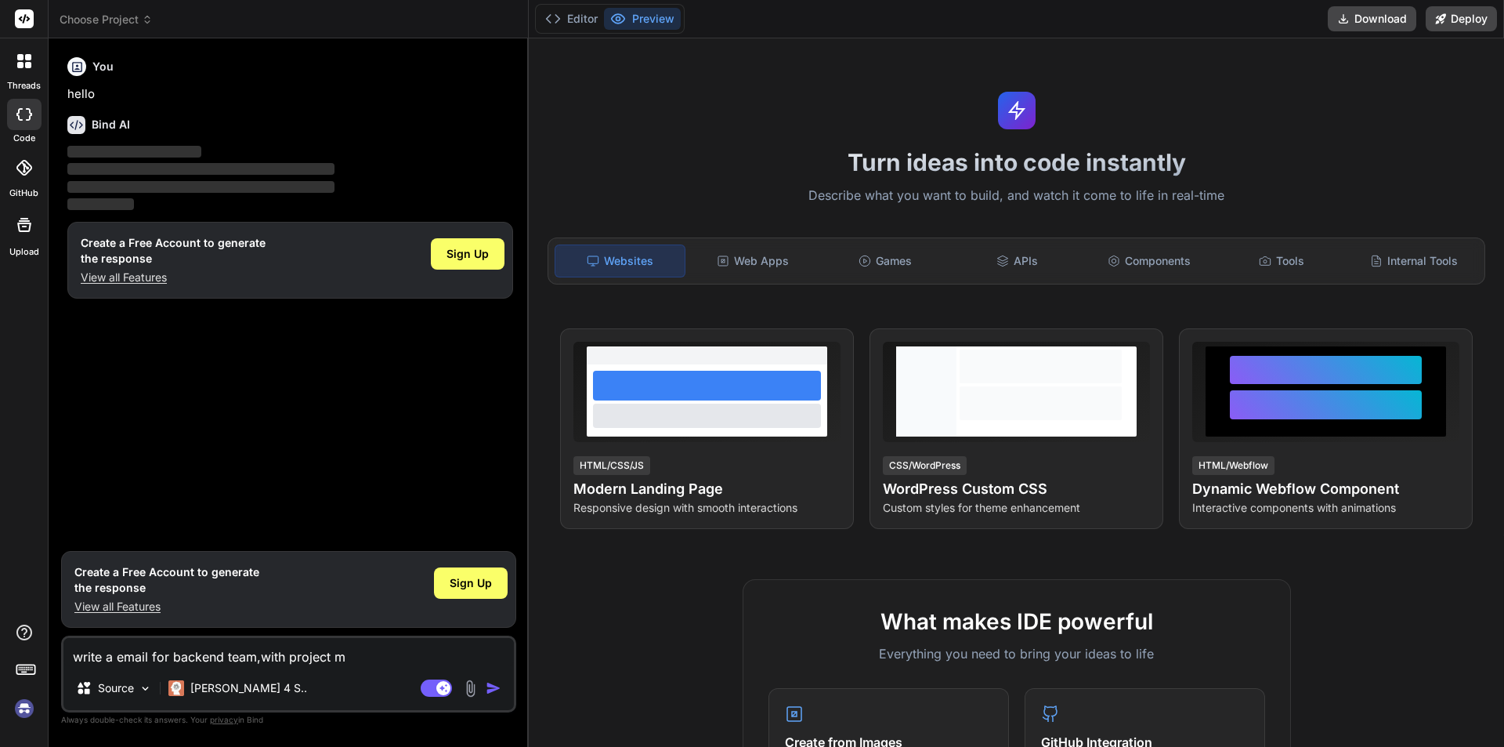
type textarea "x"
type textarea "write a email for backend team,with project ma"
type textarea "x"
type textarea "write a email for backend team,with project man"
type textarea "x"
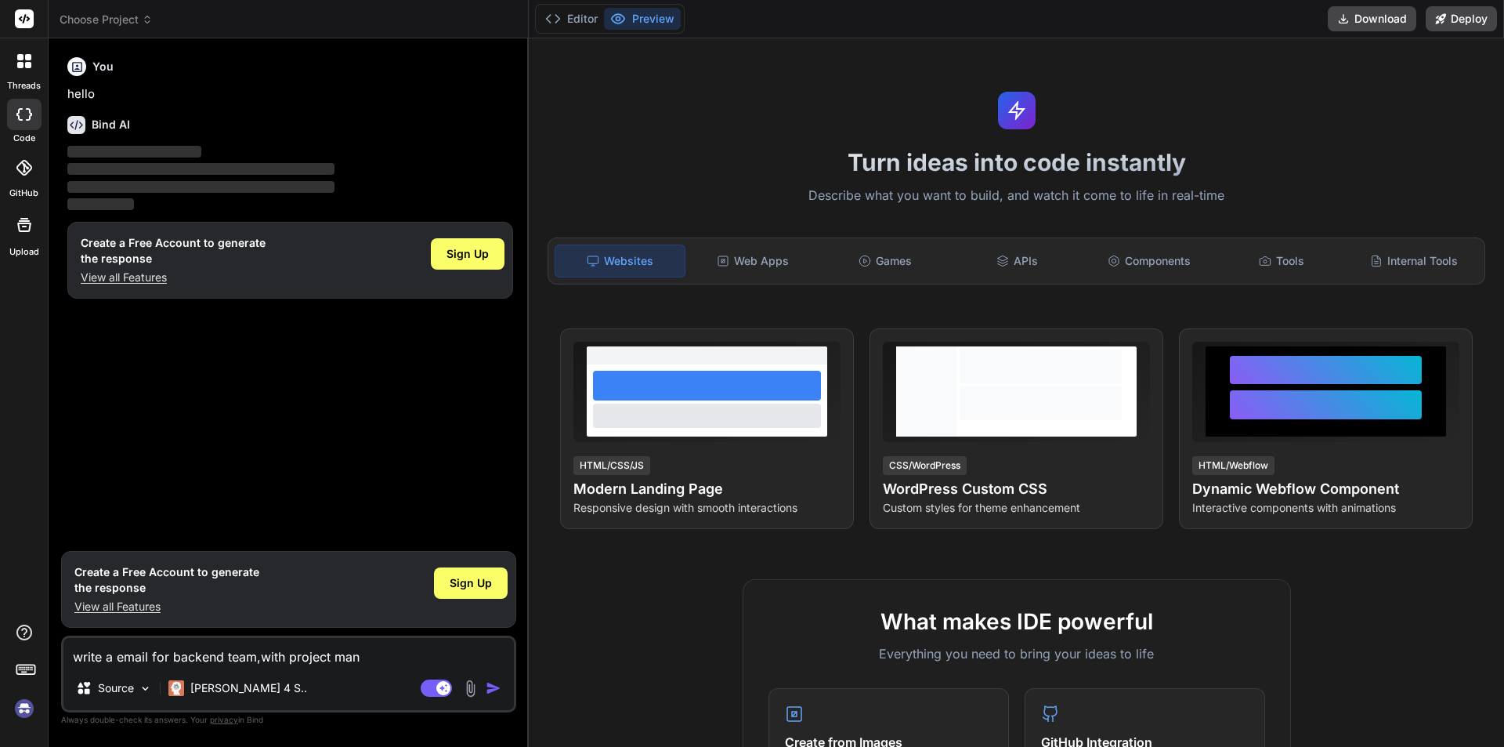
type textarea "write a email for backend team,with project mana"
type textarea "x"
type textarea "write a email for backend team,with project manag"
type textarea "x"
type textarea "write a email for backend team,with project manage"
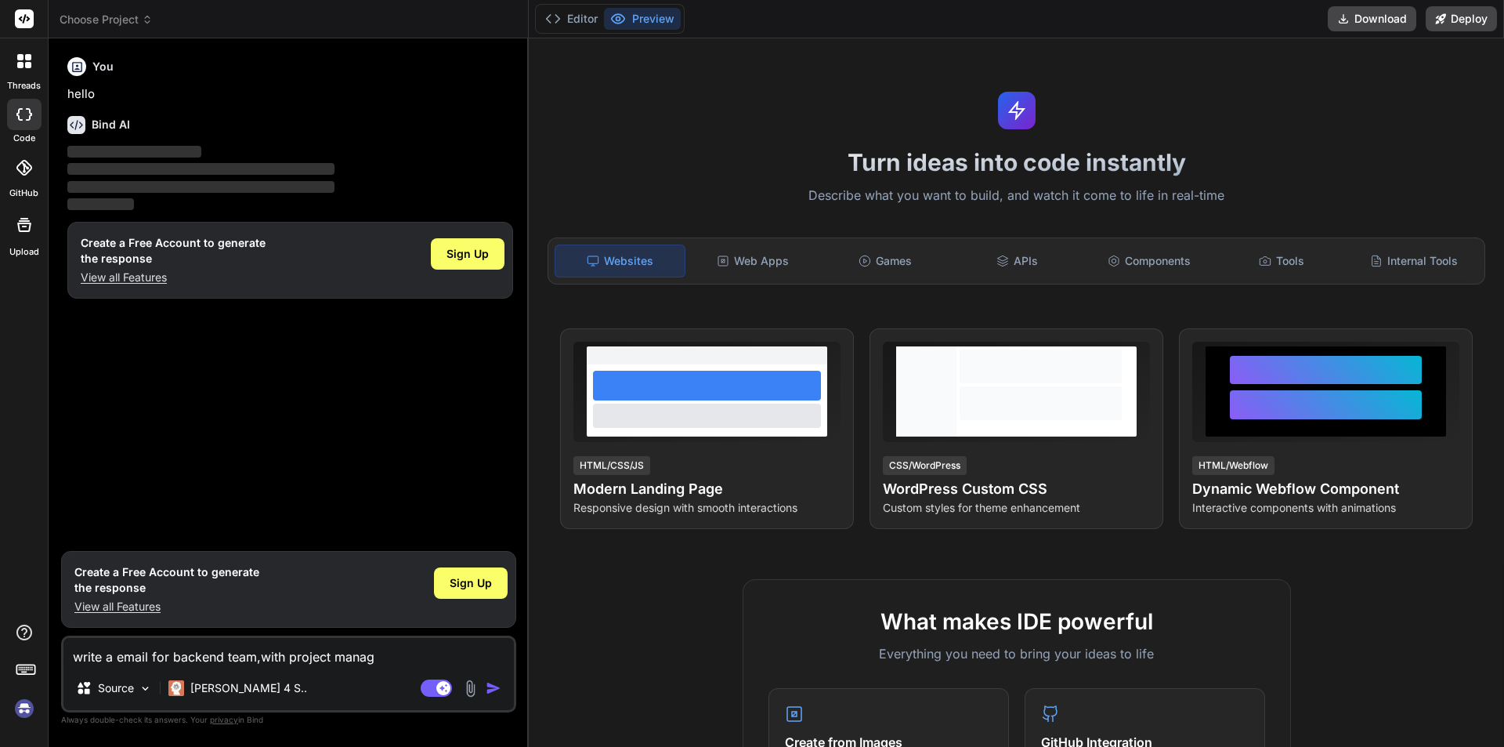
type textarea "x"
type textarea "write a email for backend team,with project manager"
type textarea "x"
type textarea "write a email for backend team,with project manager"
type textarea "x"
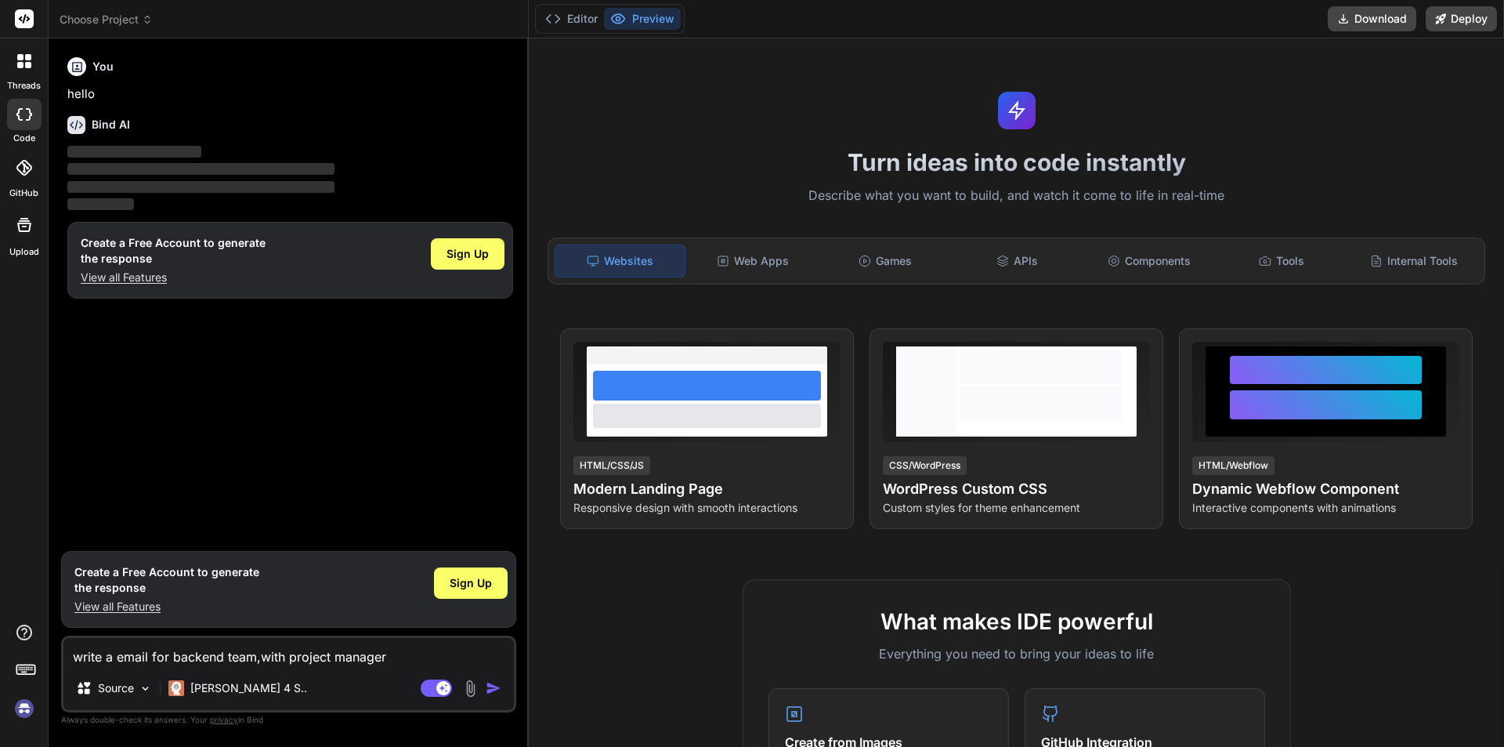
type textarea "write a email for backend team,with project manager c"
type textarea "x"
type textarea "write a email for backend team,with project manager cl"
type textarea "x"
type textarea "write a email for backend team,with project manager cli"
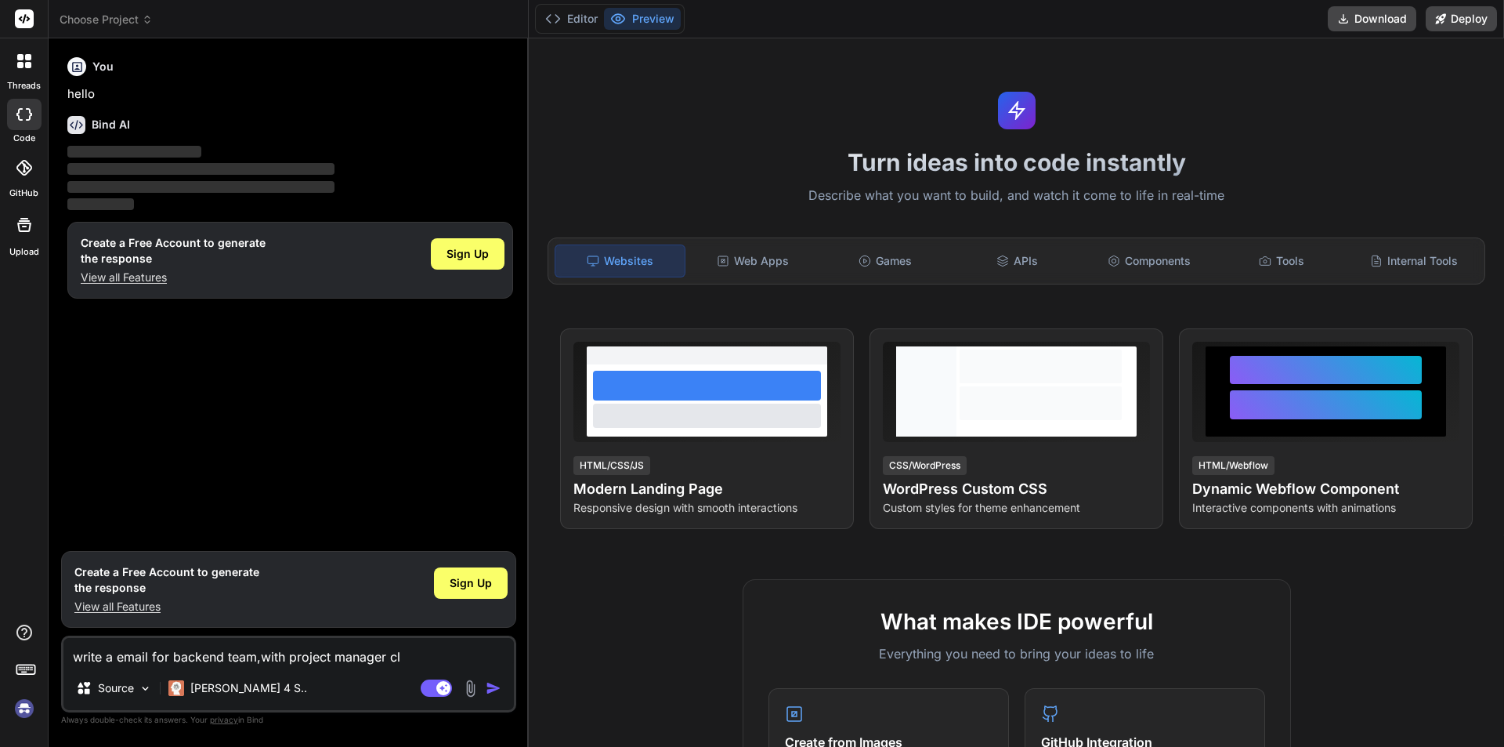
type textarea "x"
type textarea "write a email for backend team,with project manager [PERSON_NAME]"
type textarea "x"
type textarea "write a email for backend team,with project manager clien"
type textarea "x"
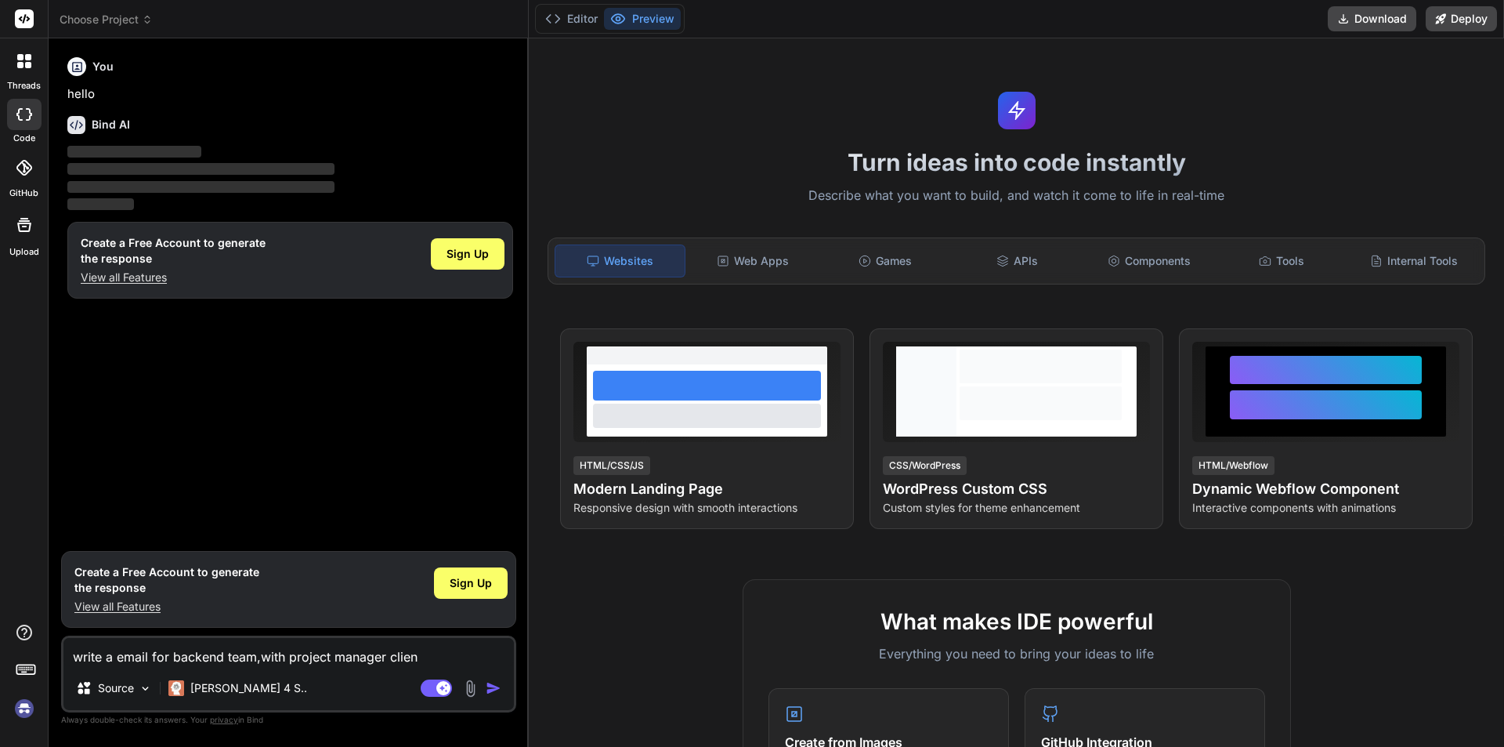
type textarea "write a email for backend team,with project manager client"
type textarea "x"
type textarea "write a email for backend team,with project manager client"
type textarea "x"
type textarea "write a email for backend team,with project manager client"
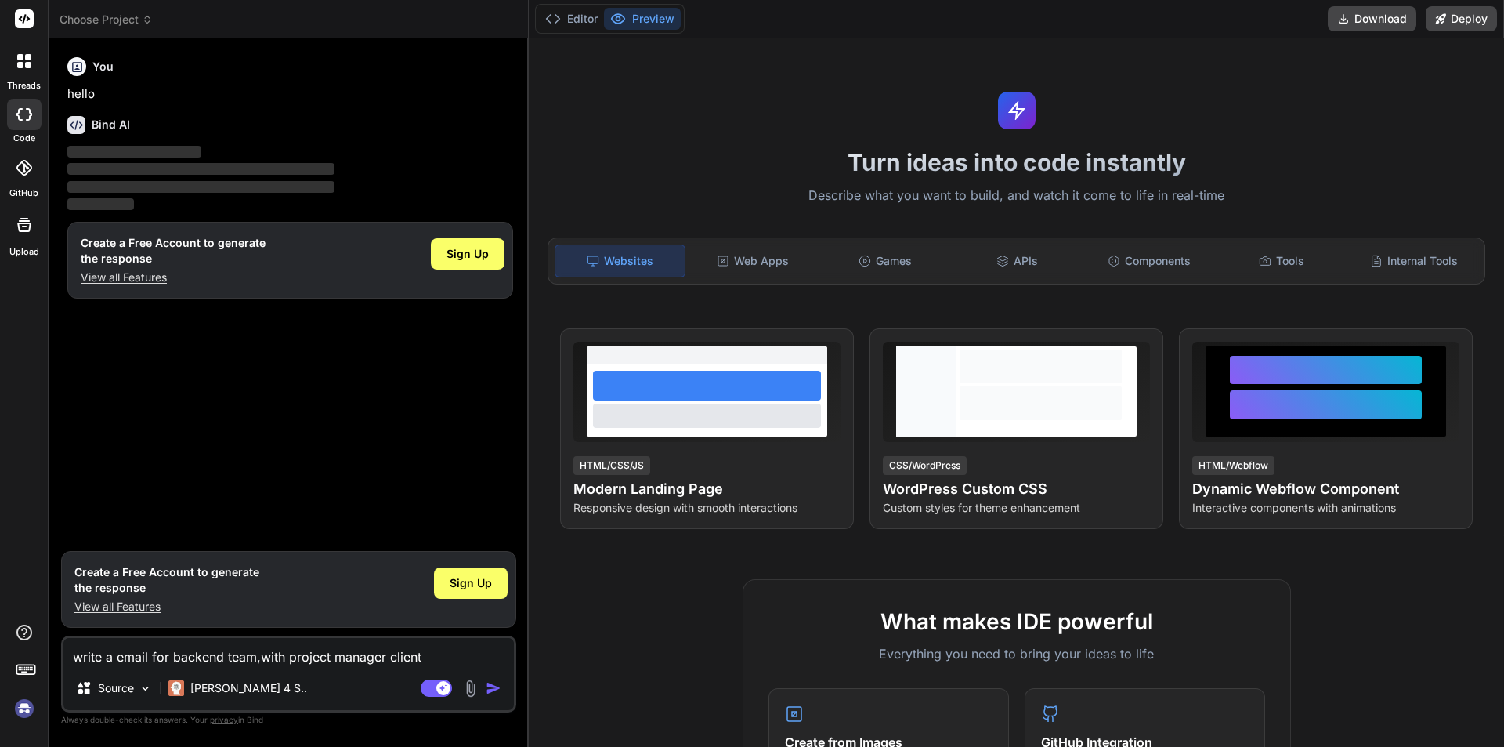
type textarea "x"
type textarea "write a email for backend team,with project manager clien"
type textarea "x"
type textarea "write a email for backend team,with project manager [PERSON_NAME]"
type textarea "x"
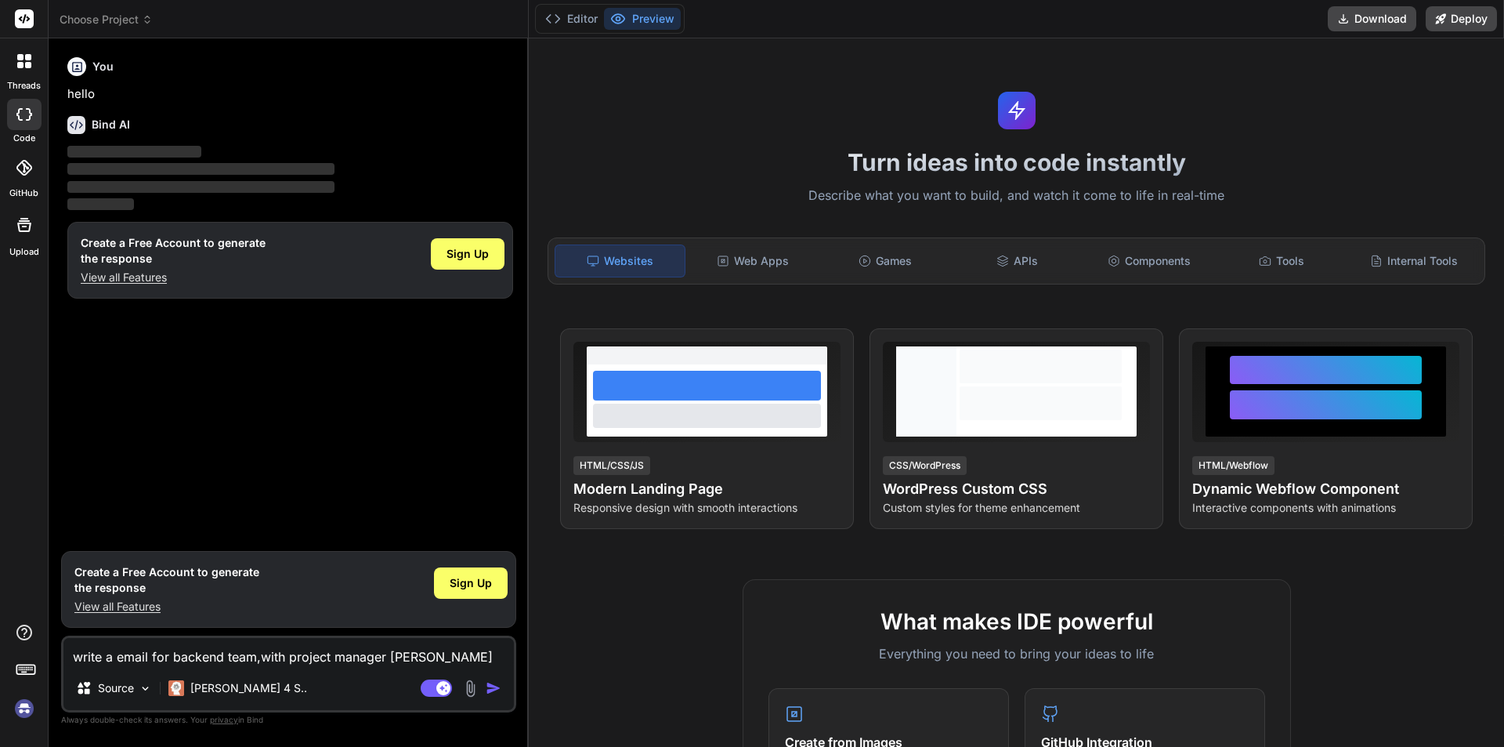
type textarea "write a email for backend team,with project manager cli"
type textarea "x"
type textarea "write a email for backend team,with project manager cl"
type textarea "x"
type textarea "write a email for backend team,with project manager c"
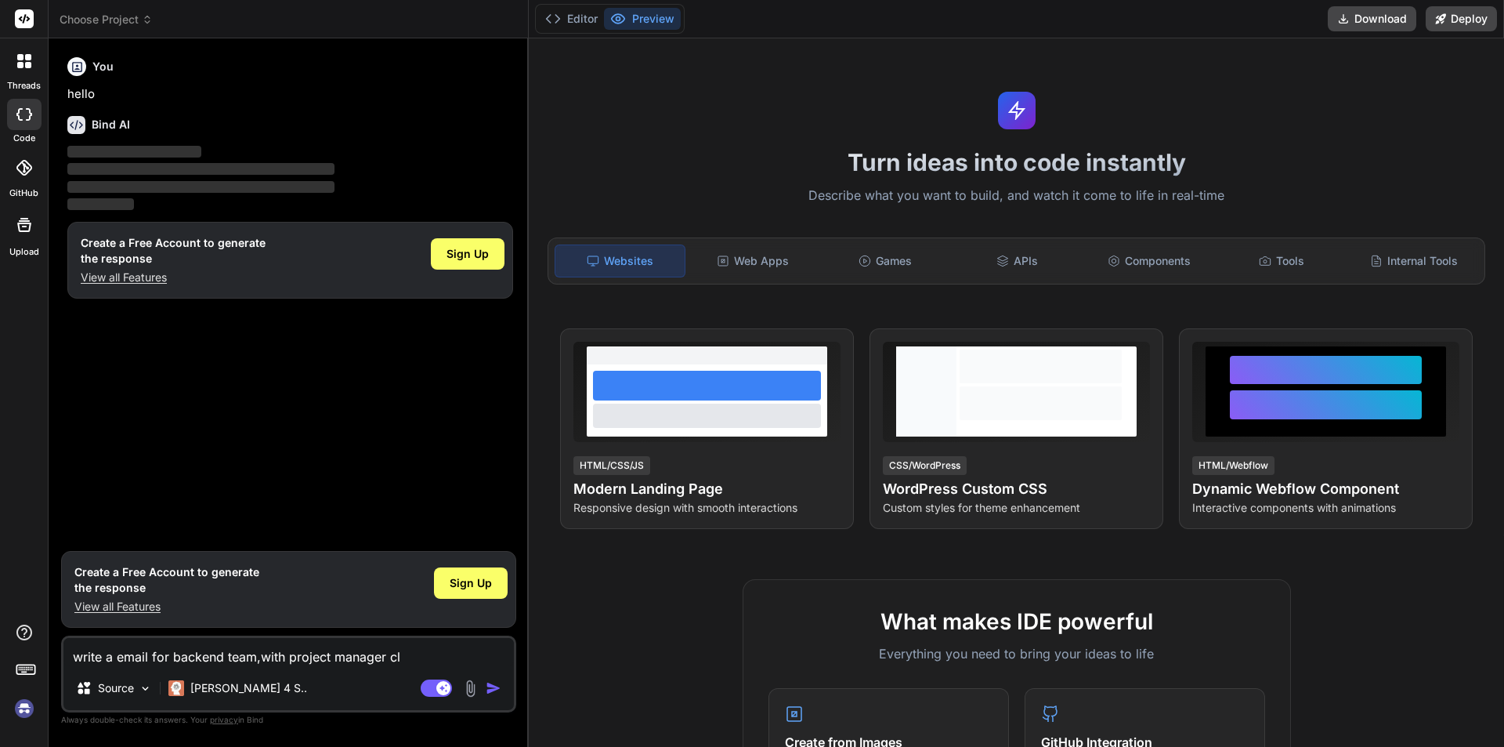
type textarea "x"
type textarea "write a email for backend team,with project manager"
type textarea "x"
type textarea "write a email for backend team,with project manager f"
type textarea "x"
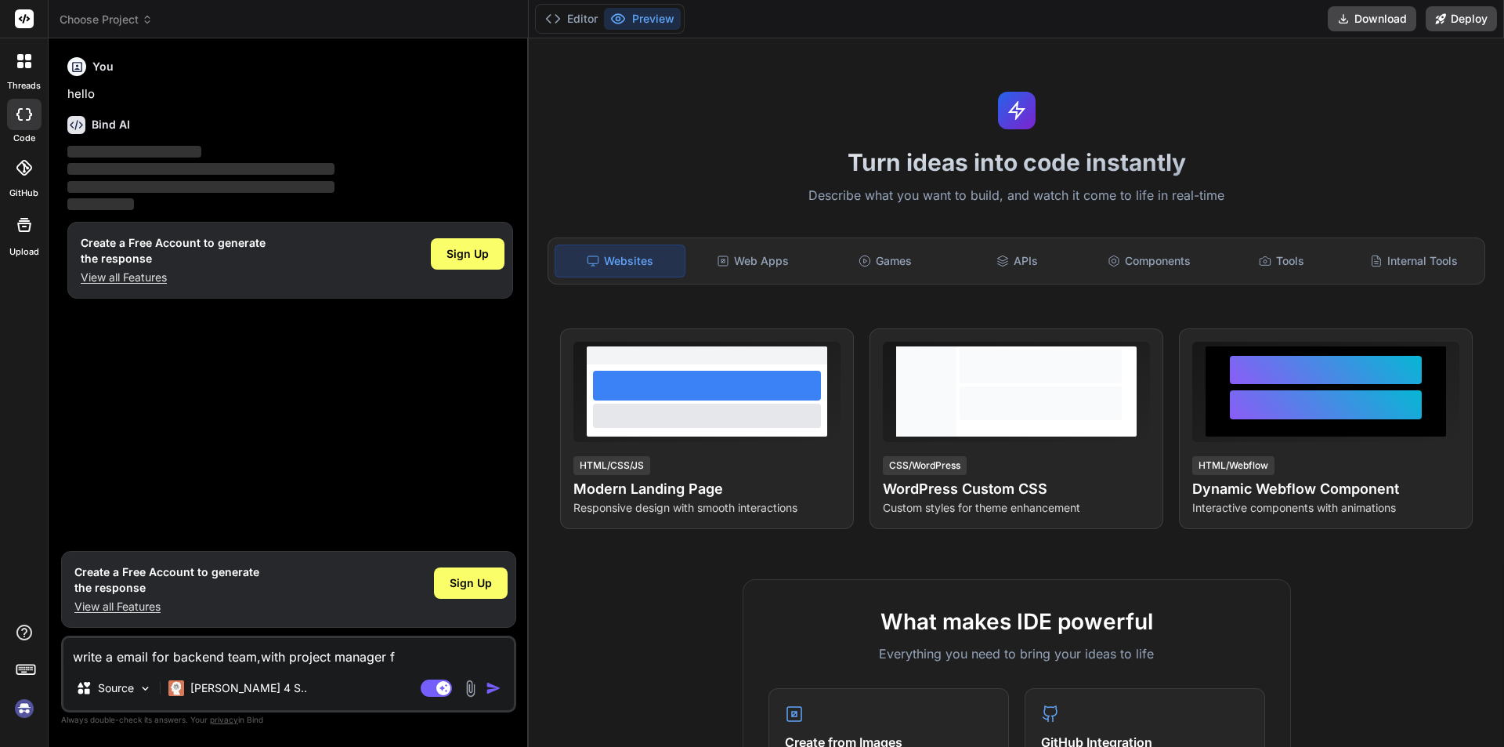
type textarea "write a email for backend team,with project manager fo"
type textarea "x"
type textarea "write a email for backend team,with project manager for"
type textarea "x"
type textarea "write a email for backend team,with project manager for"
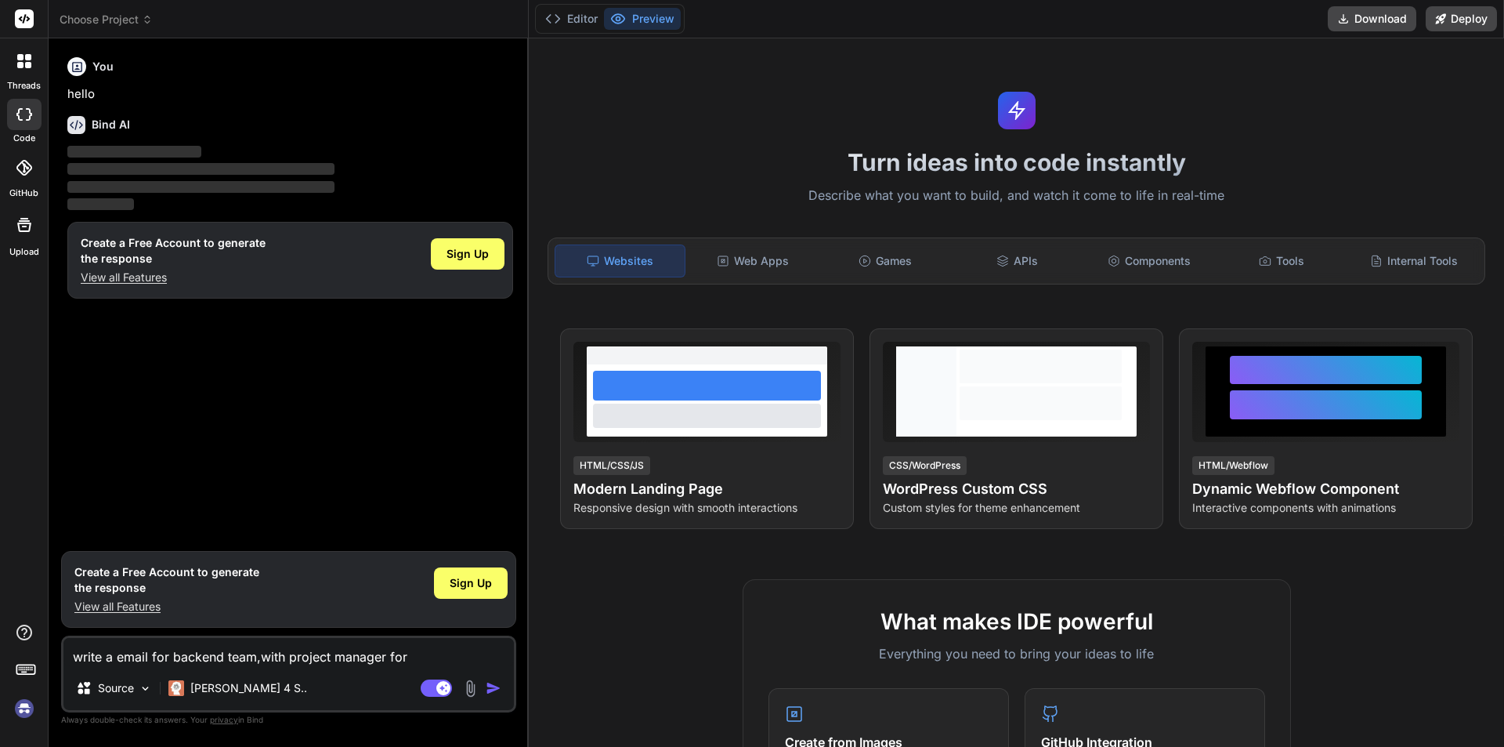
type textarea "x"
type textarea "write a femail for backend team,with project manager for"
type textarea "x"
type textarea "write a foemail for backend team,with project manager for"
type textarea "x"
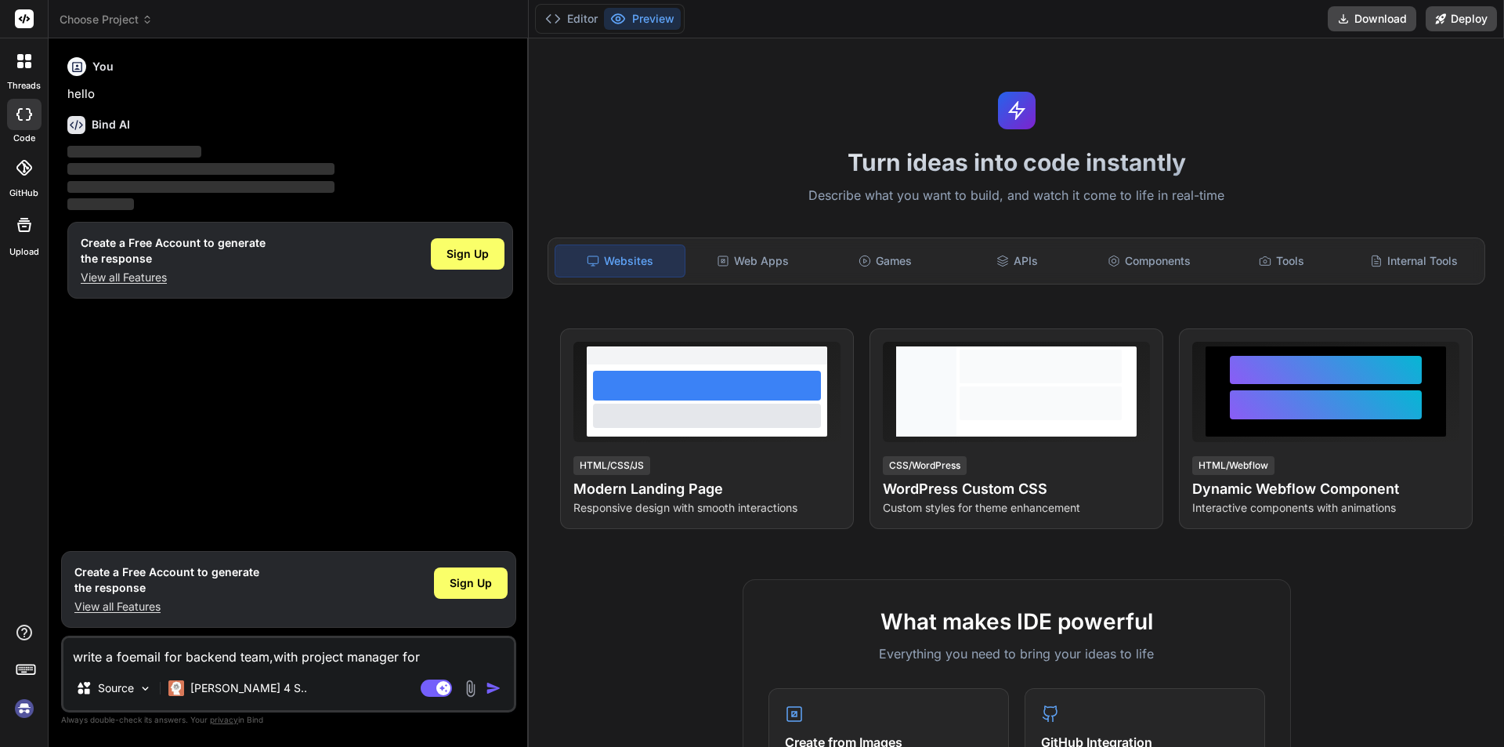
type textarea "write a foremail for backend team,with project manager for"
type textarea "x"
type textarea "write a formemail for backend team,with project manager for"
type textarea "x"
type textarea "write a formaemail for backend team,with project manager for"
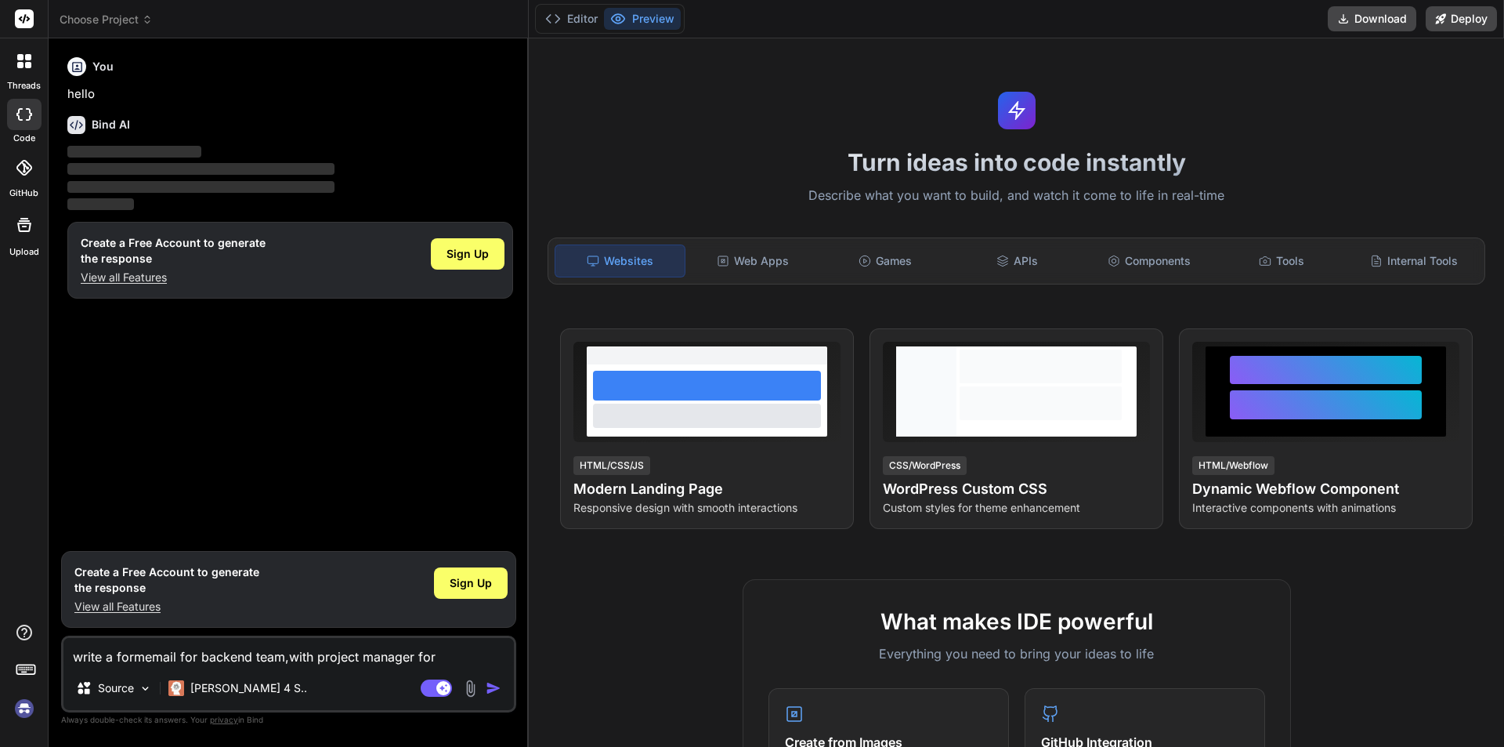
type textarea "x"
type textarea "write a formalemail for backend team,with project manager for"
type textarea "x"
type textarea "write a formal email for backend team,with project manager for"
type textarea "x"
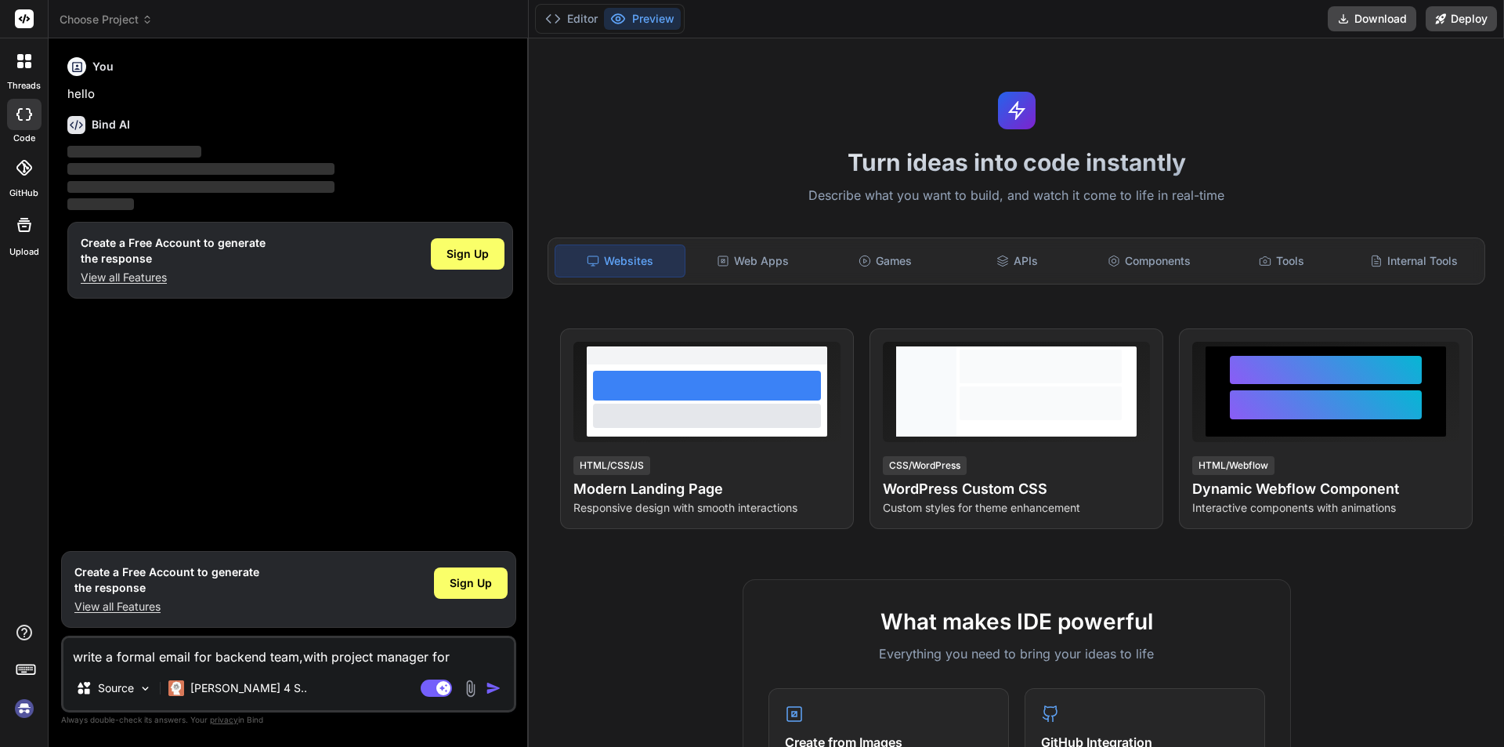
type textarea "write a formal email for backend team,with project manager for"
type textarea "x"
type textarea "write a formal email for backend team,with project manager for c"
type textarea "x"
type textarea "write a formal email for backend team,with project manager for cl"
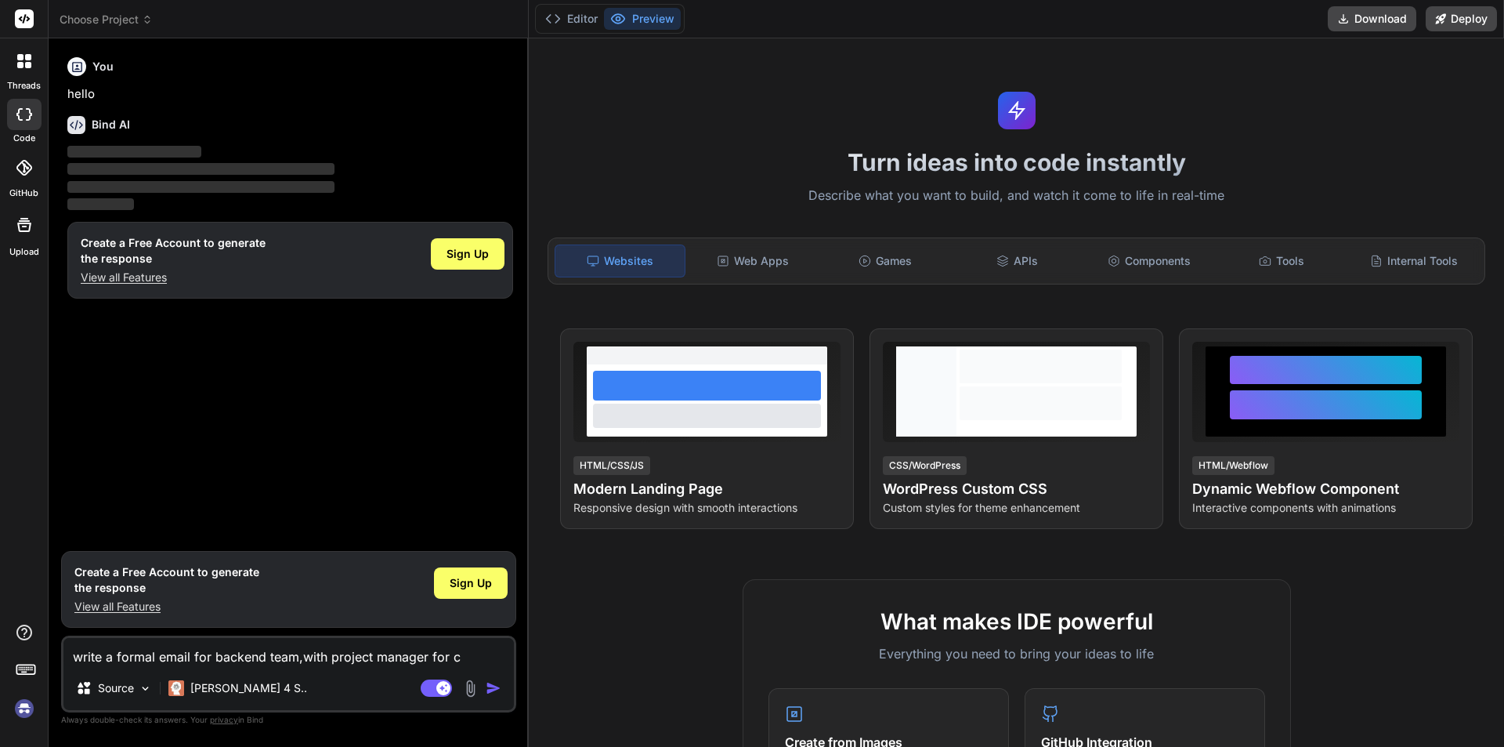
type textarea "x"
type textarea "write a formal email for backend team,with project manager for cli"
type textarea "x"
type textarea "write a formal email for backend team,with project manager for clie"
type textarea "x"
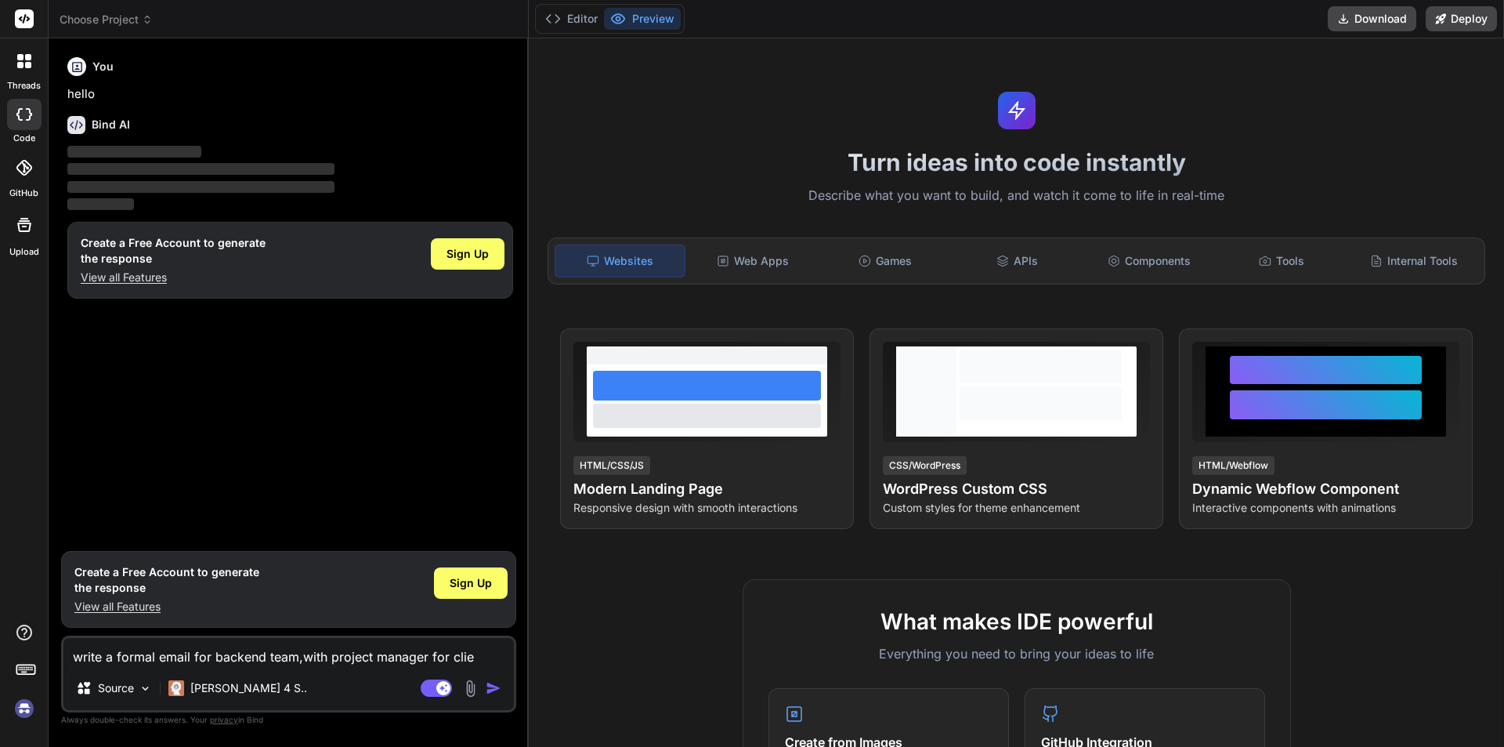
type textarea "write a formal email for backend team,with project manager for clien"
type textarea "x"
type textarea "write a formal email for backend team,with project manager for client"
type textarea "x"
type textarea "write a formal email for backend team,with project manager for client"
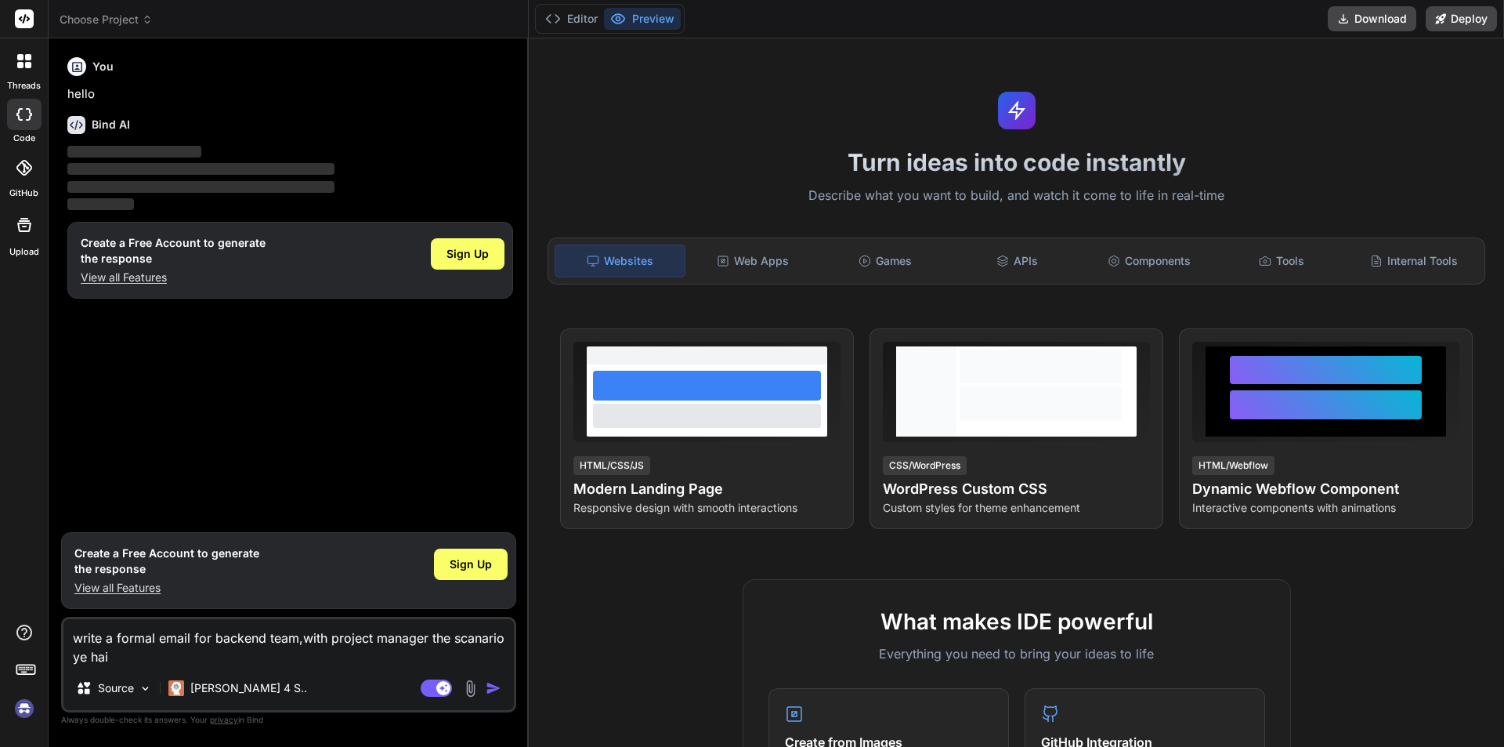
click at [191, 633] on textarea "write a formal email for backend team,with project manager the scanario ye hai" at bounding box center [288, 642] width 451 height 47
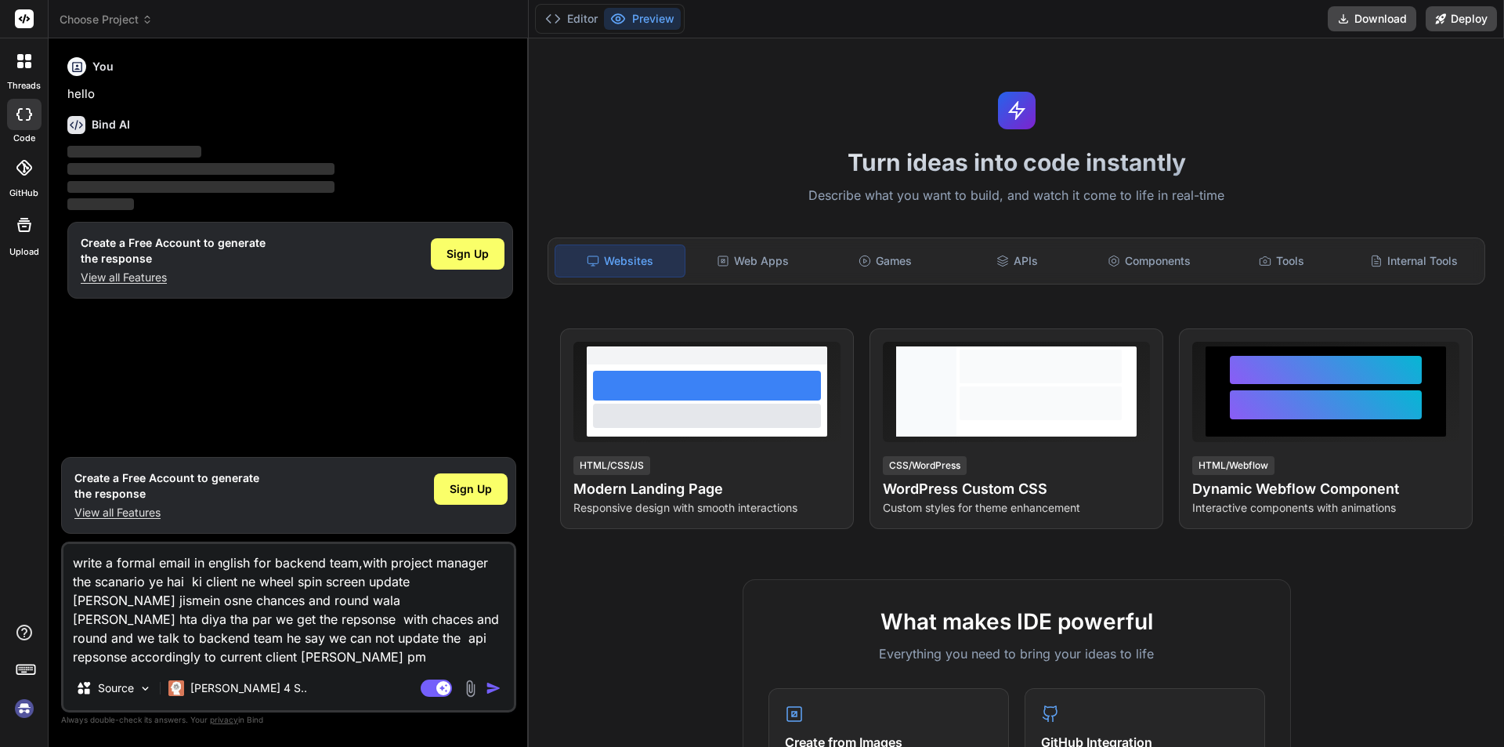
drag, startPoint x: 288, startPoint y: 651, endPoint x: 25, endPoint y: 556, distance: 280.1
click at [25, 556] on div "threads code GitHub Upload Choose Project Created with Pixso. Bind AI Web Searc…" at bounding box center [752, 373] width 1504 height 747
click at [498, 686] on img "button" at bounding box center [494, 688] width 16 height 16
click at [490, 687] on img "button" at bounding box center [494, 688] width 16 height 16
click at [488, 686] on img "button" at bounding box center [494, 688] width 16 height 16
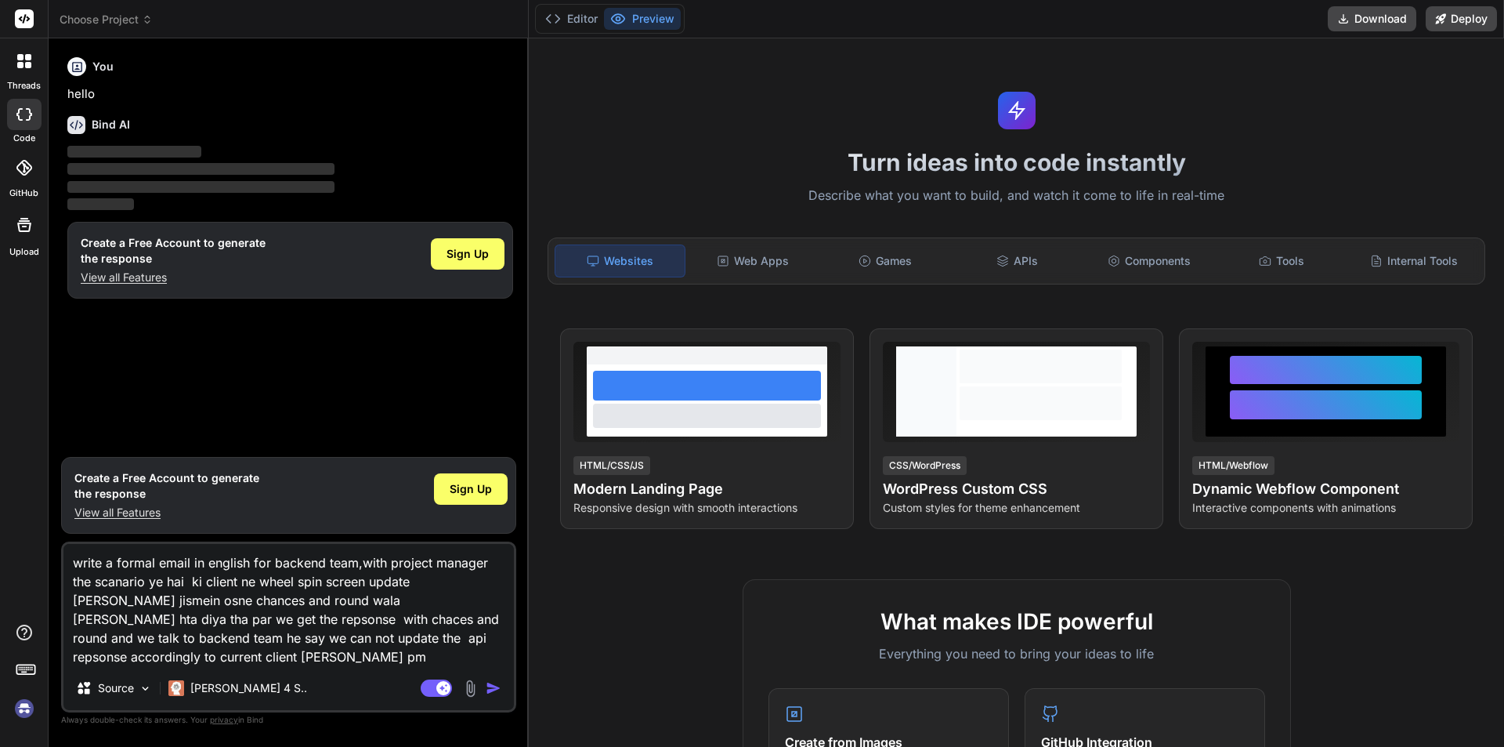
click at [488, 686] on img "button" at bounding box center [494, 688] width 16 height 16
click at [490, 687] on img "button" at bounding box center [494, 688] width 16 height 16
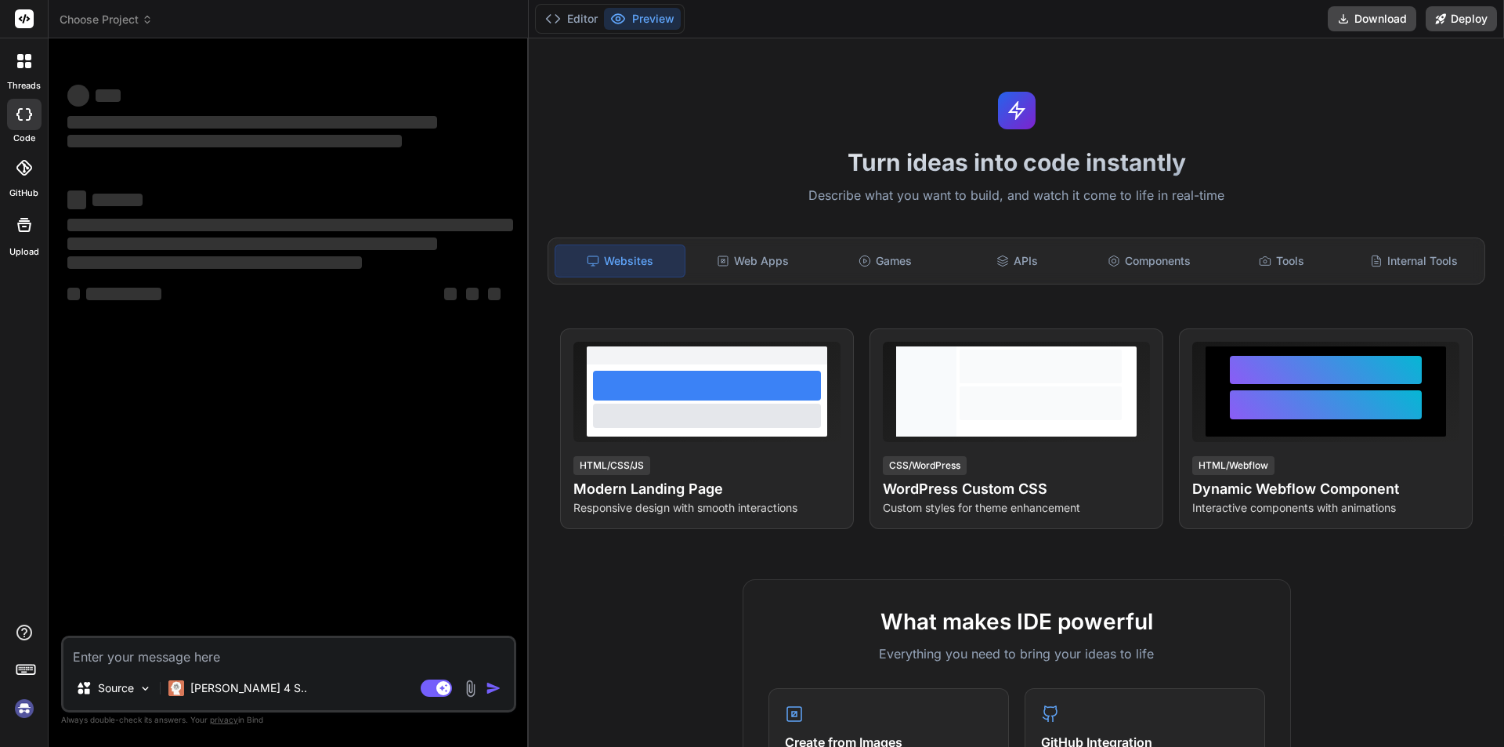
click at [151, 659] on textarea at bounding box center [288, 652] width 451 height 28
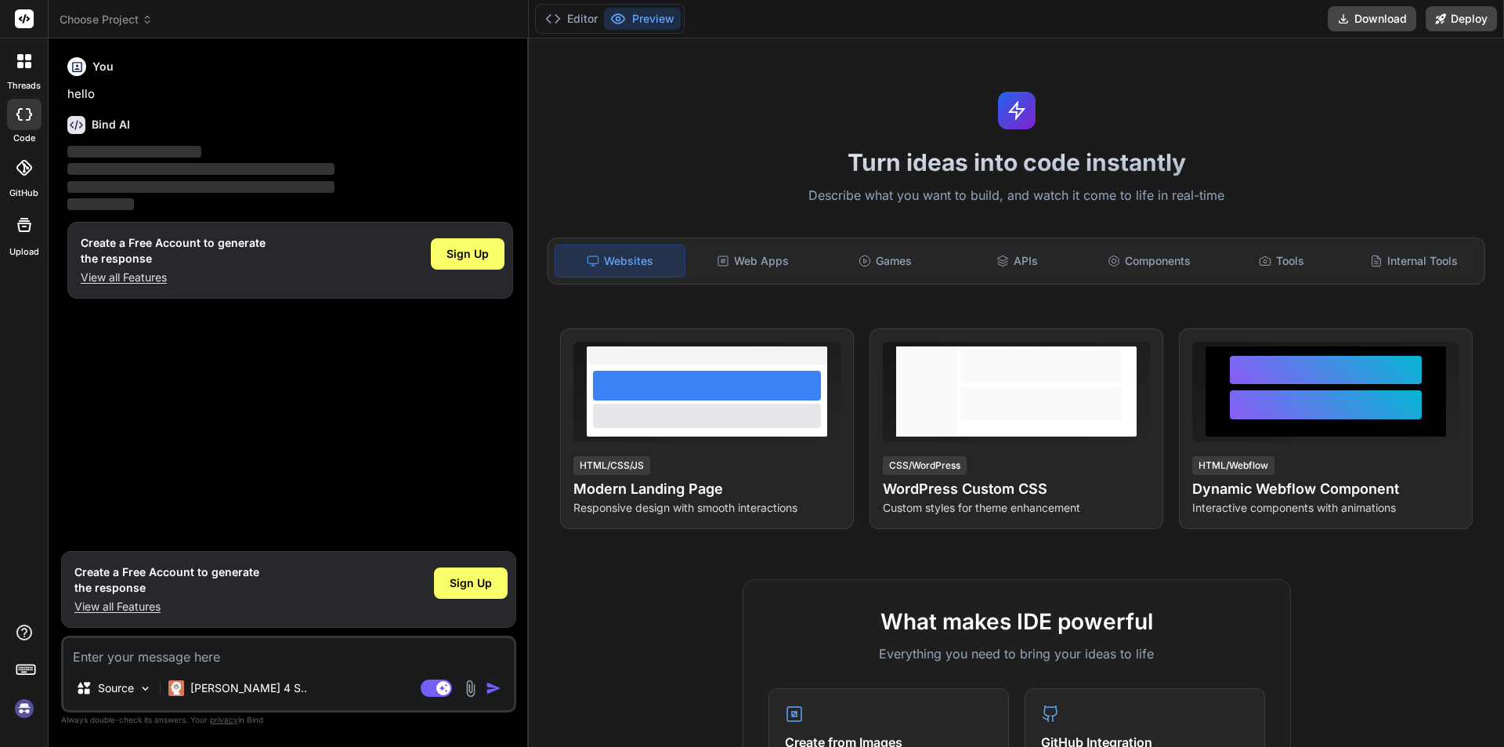
type textarea "x"
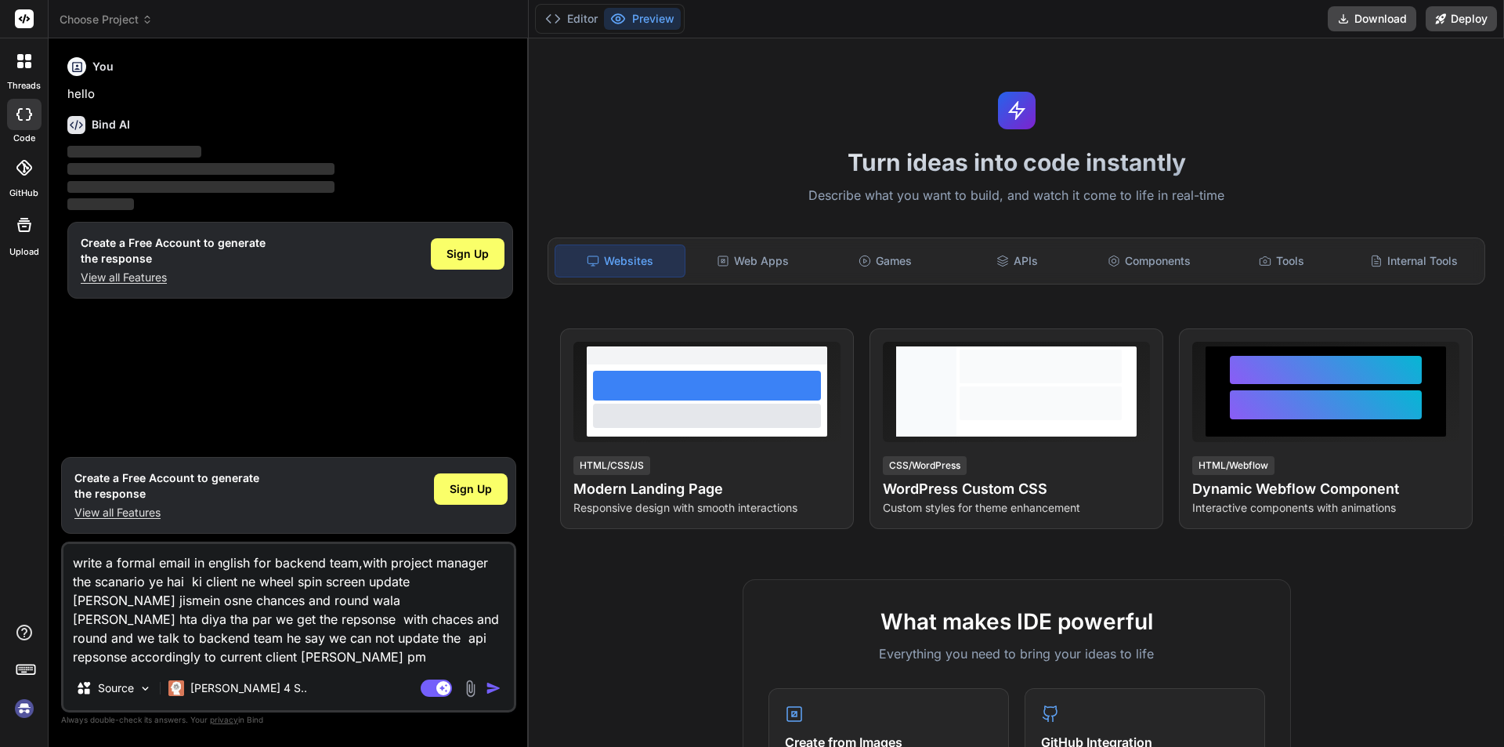
type textarea "write a formal email in english for backend team,with project manager the scana…"
type textarea "x"
type textarea "write a formal email in english for backend team,with project manager the scana…"
click at [493, 686] on img "button" at bounding box center [494, 688] width 16 height 16
click at [469, 494] on span "Sign Up" at bounding box center [471, 489] width 42 height 16
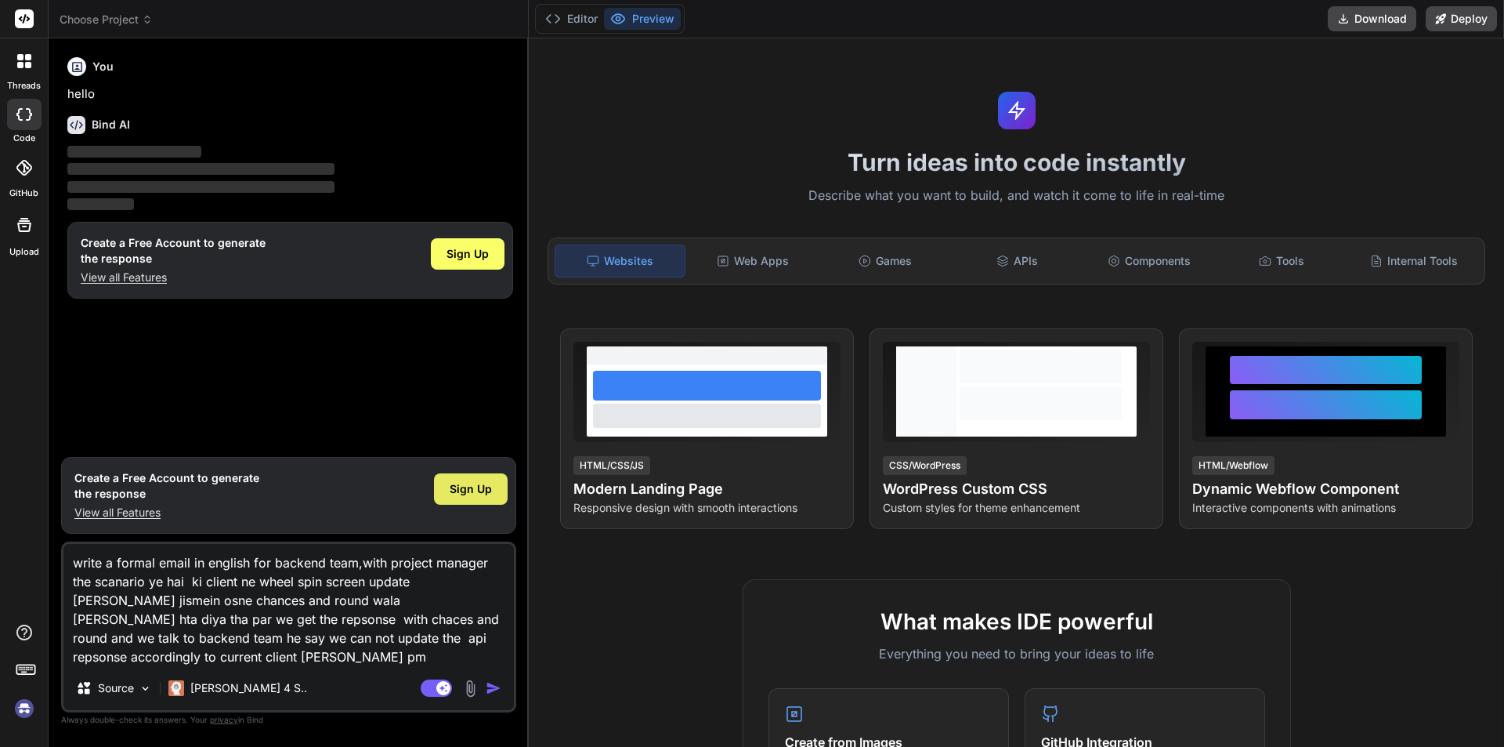
type textarea "x"
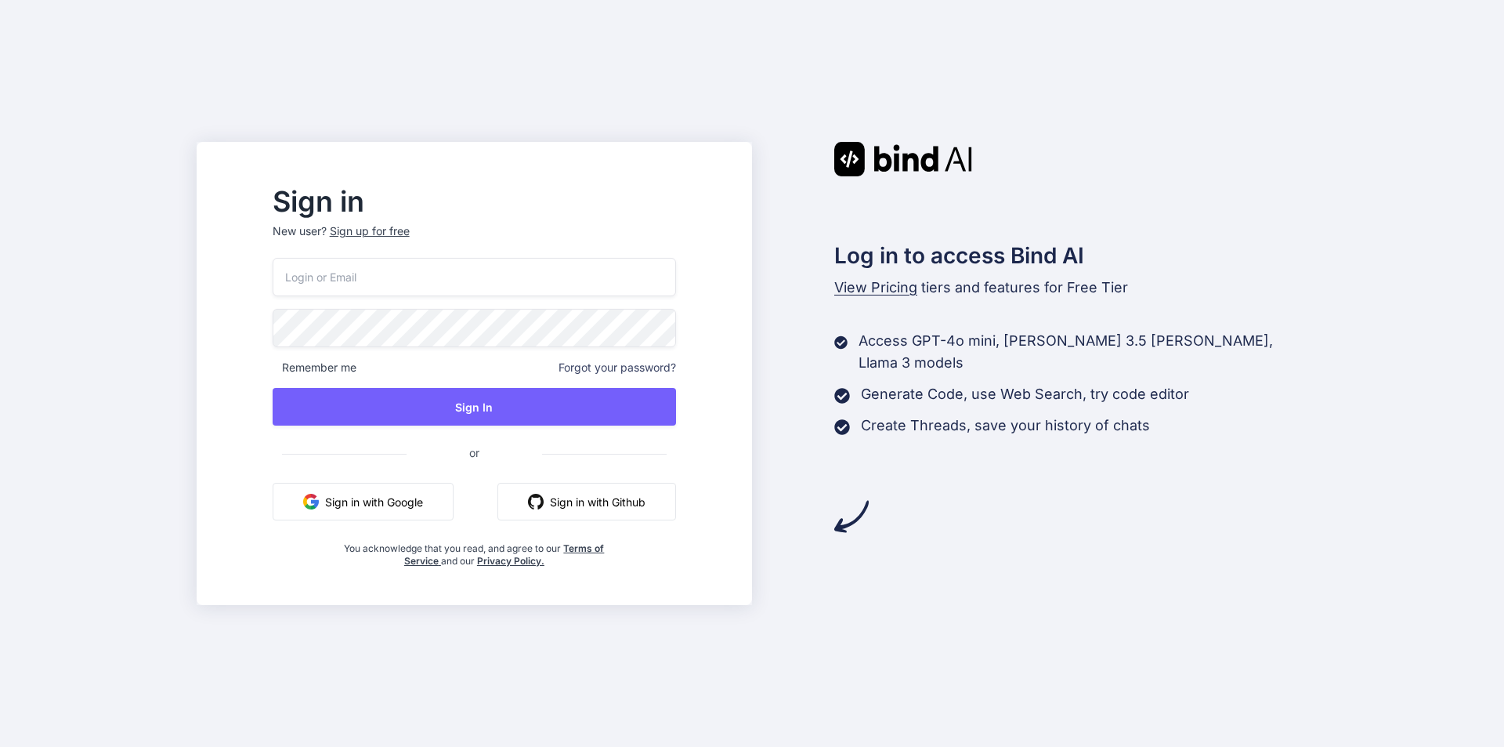
click at [407, 265] on input "email" at bounding box center [475, 277] width 404 height 38
click at [375, 289] on input "email" at bounding box center [475, 277] width 404 height 38
type input "tanmayagarwal8433@gmail.com"
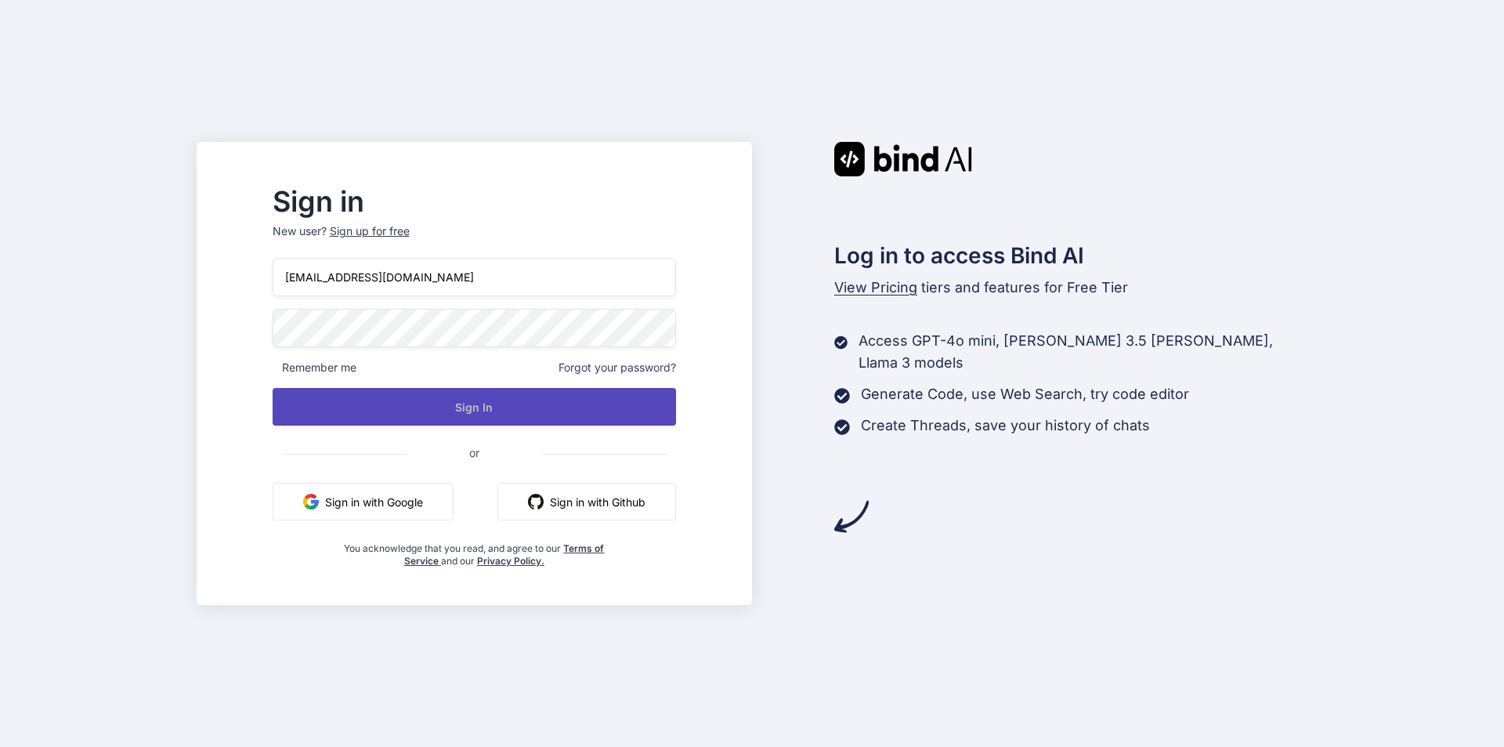
click at [457, 403] on button "Sign In" at bounding box center [475, 407] width 404 height 38
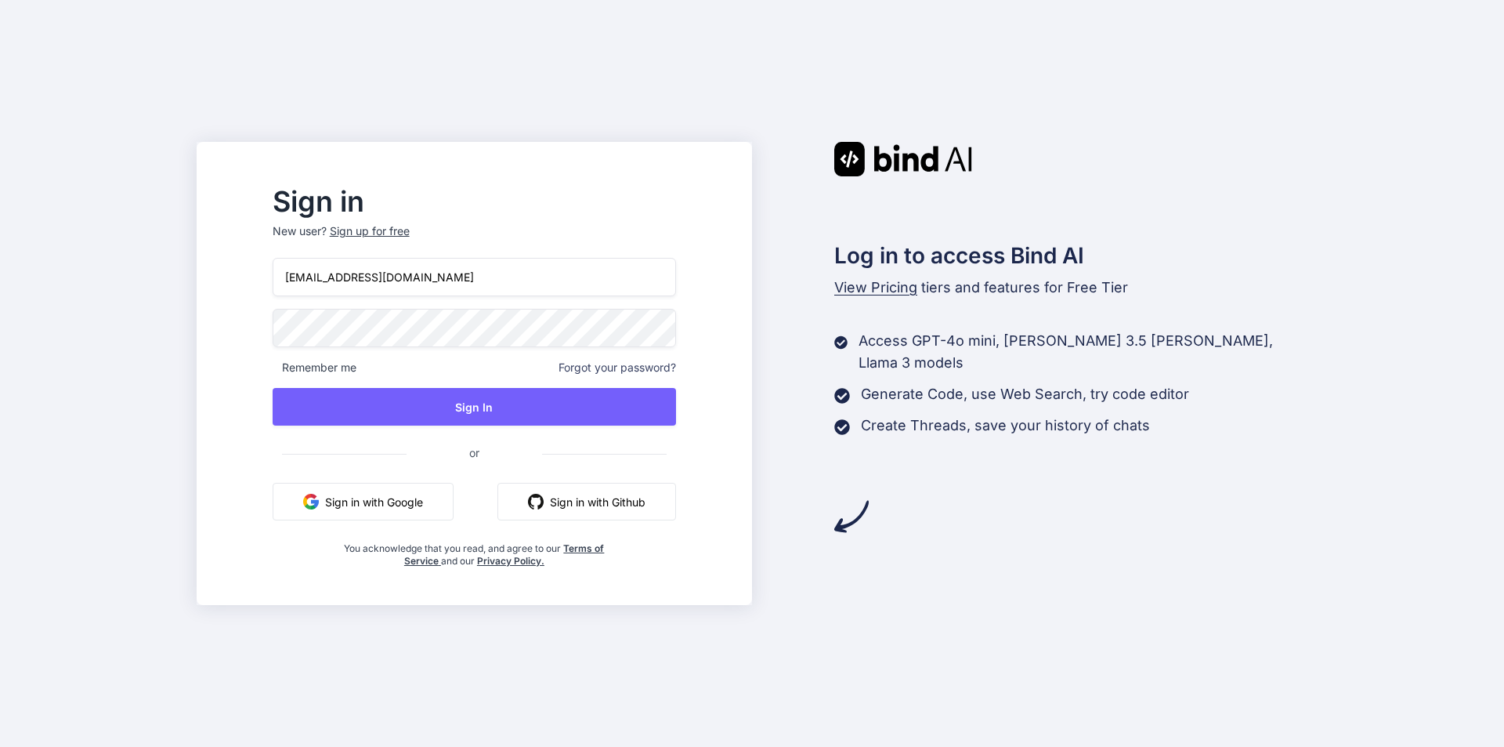
click at [277, 334] on div "Sign in New user? Sign up for free tanmayagarwal8433@gmail.com Remember me Forg…" at bounding box center [475, 373] width 556 height 463
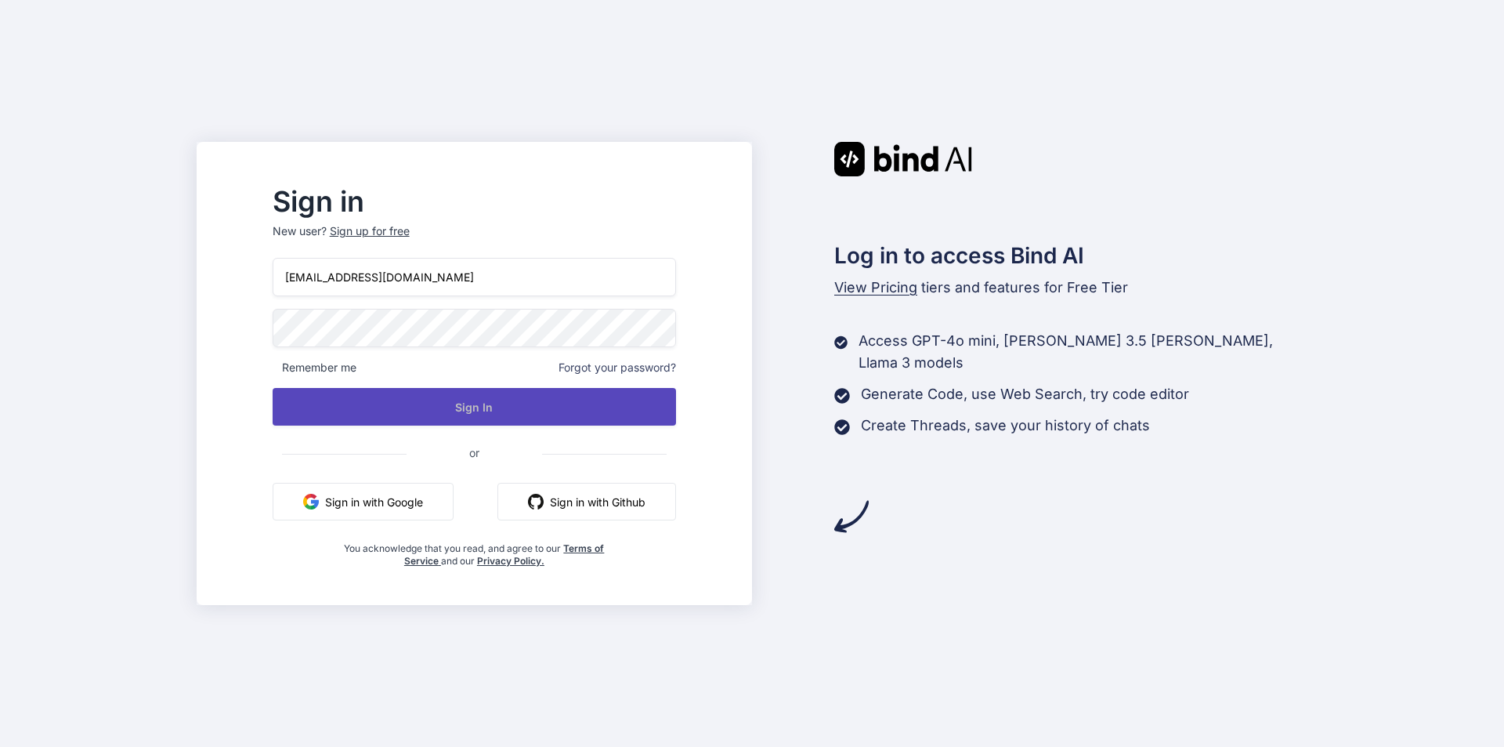
click at [411, 411] on button "Sign In" at bounding box center [475, 407] width 404 height 38
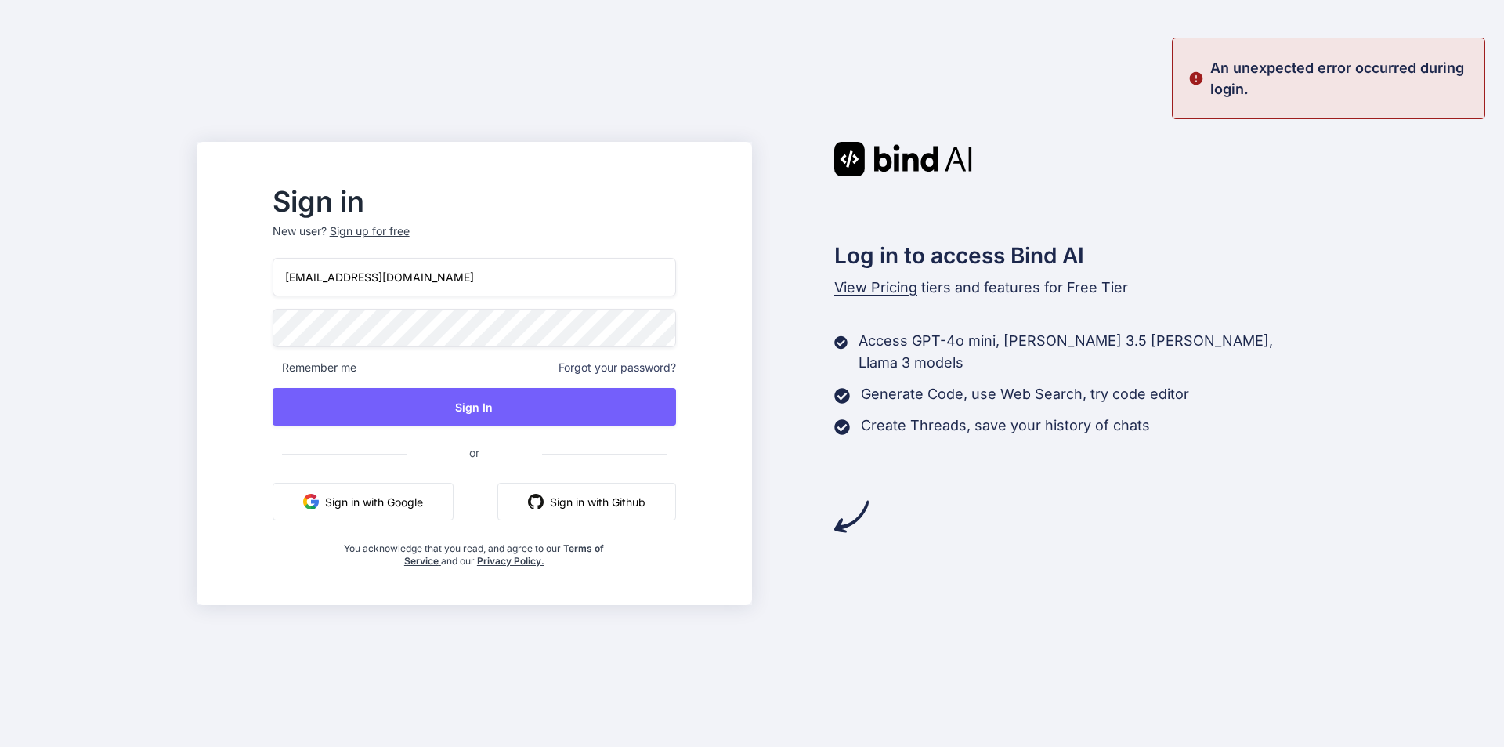
click at [396, 505] on button "Sign in with Google" at bounding box center [363, 502] width 181 height 38
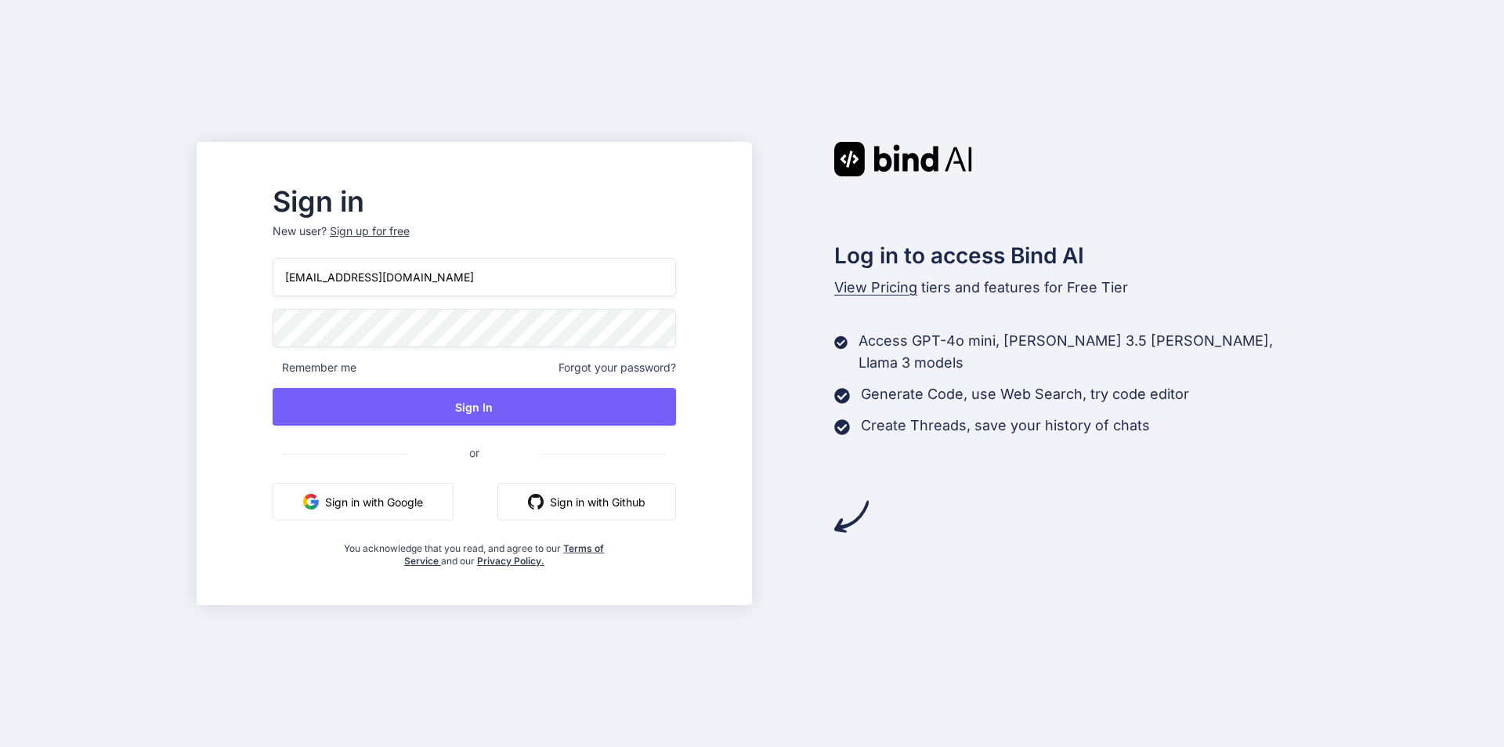
click at [367, 497] on button "Sign in with Google" at bounding box center [363, 502] width 181 height 38
